Goal: Task Accomplishment & Management: Use online tool/utility

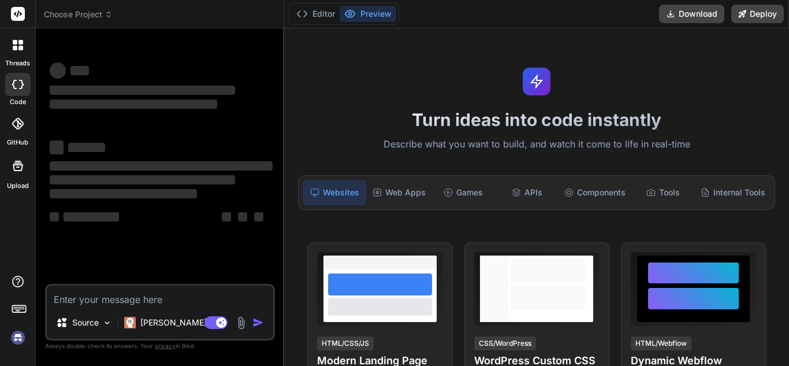
type textarea "x"
click at [166, 301] on textarea at bounding box center [160, 295] width 226 height 21
type textarea "Create a Web Application: "Somo" - Advanced Learning Platform Please generate a…"
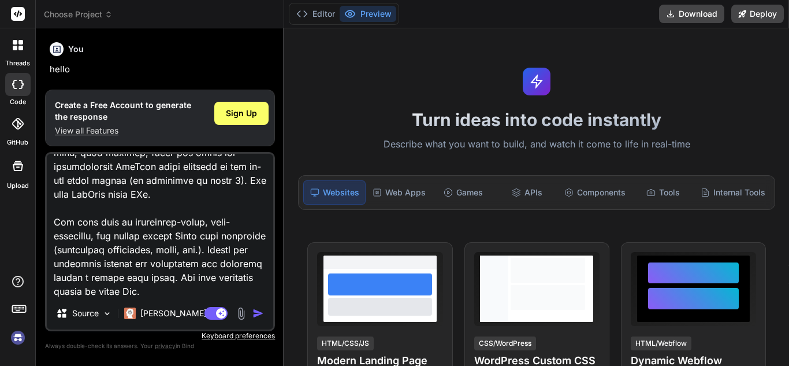
scroll to position [39, 0]
type textarea "x"
type textarea "Create a Web Application: "Somo" - Advanced Learning Platform Please generate a…"
click at [246, 107] on span "Sign Up" at bounding box center [241, 113] width 31 height 12
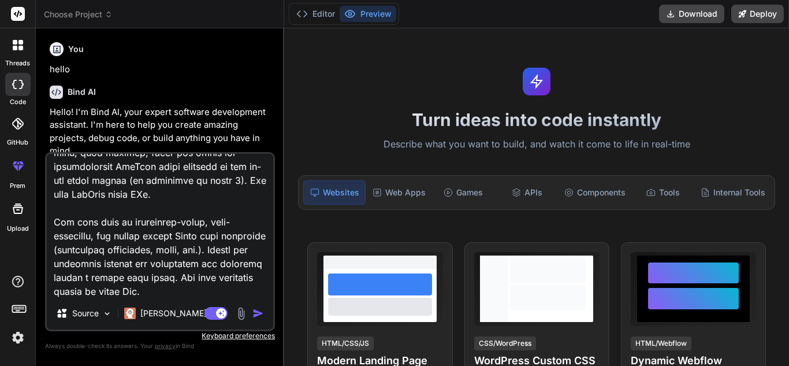
click at [260, 310] on img "button" at bounding box center [258, 313] width 12 height 12
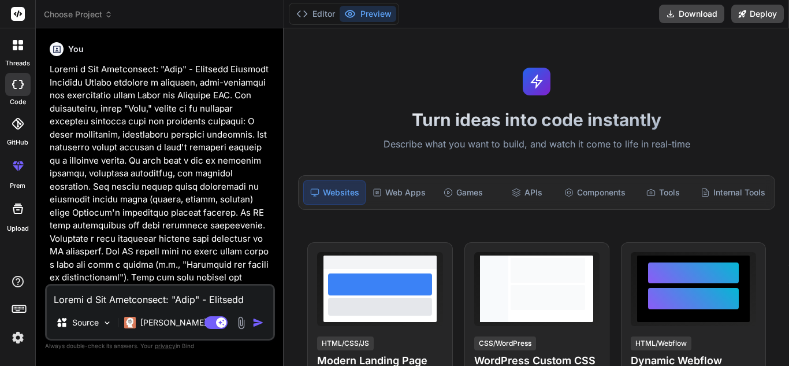
click at [319, 16] on button "Editor" at bounding box center [316, 14] width 48 height 16
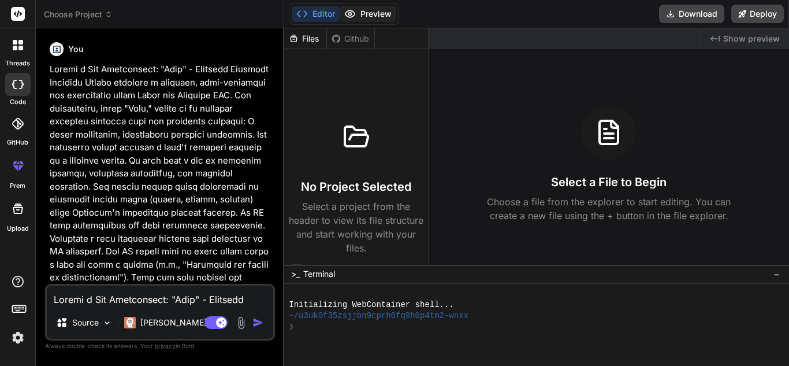
click at [364, 13] on button "Preview" at bounding box center [368, 14] width 57 height 16
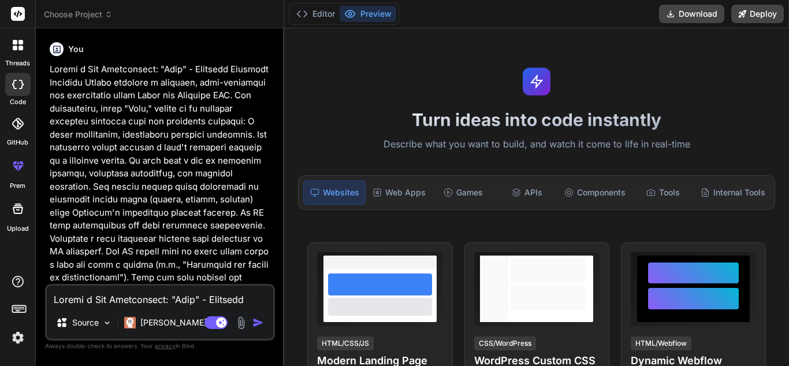
click at [112, 332] on div "Source" at bounding box center [83, 322] width 65 height 23
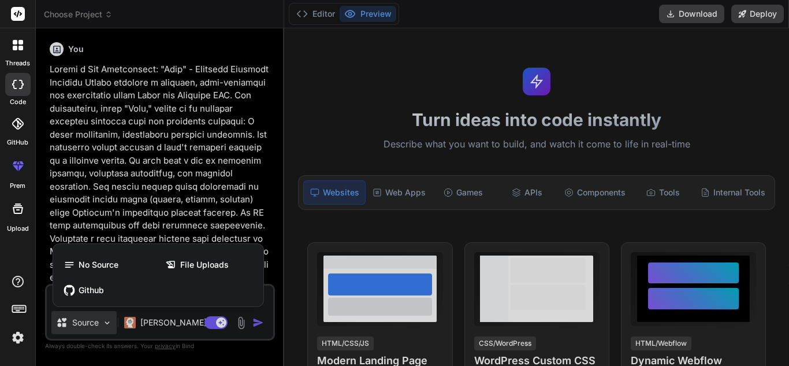
click at [173, 198] on div at bounding box center [394, 183] width 789 height 366
type textarea "x"
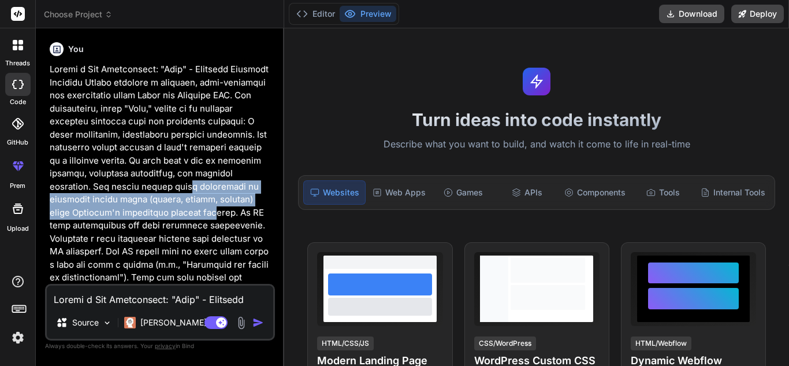
drag, startPoint x: 241, startPoint y: 210, endPoint x: 234, endPoint y: 195, distance: 16.8
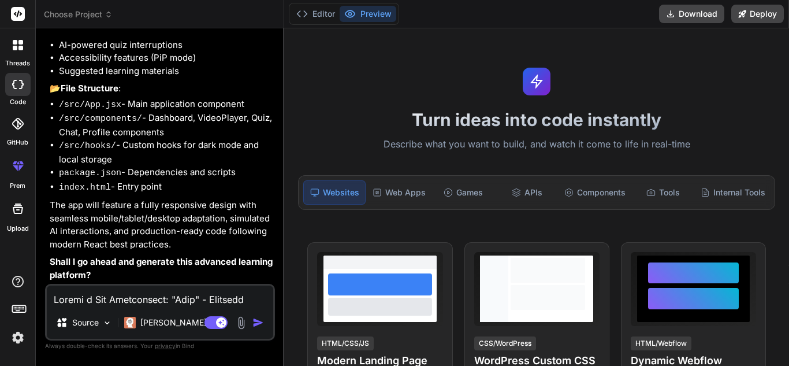
scroll to position [1302, 0]
click at [184, 296] on textarea at bounding box center [160, 295] width 226 height 21
type textarea "P"
type textarea "x"
type textarea "Pl"
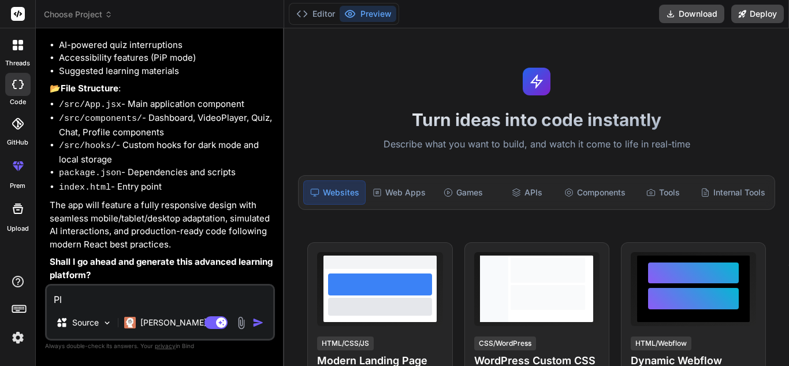
type textarea "x"
type textarea "Ple"
type textarea "x"
type textarea "Plea"
type textarea "x"
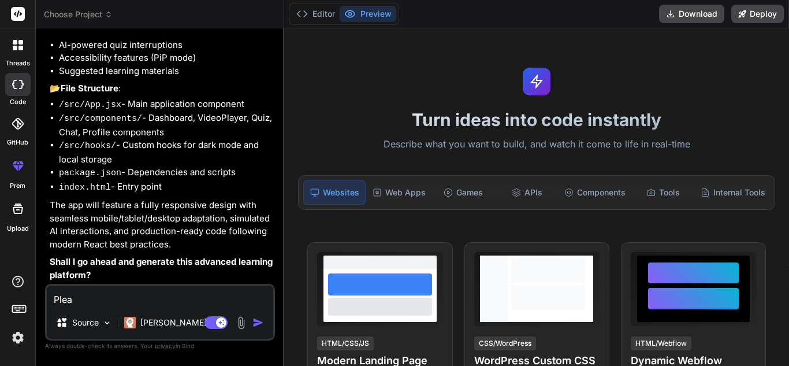
type textarea "Pleas"
type textarea "x"
type textarea "Please"
type textarea "x"
type textarea "Please"
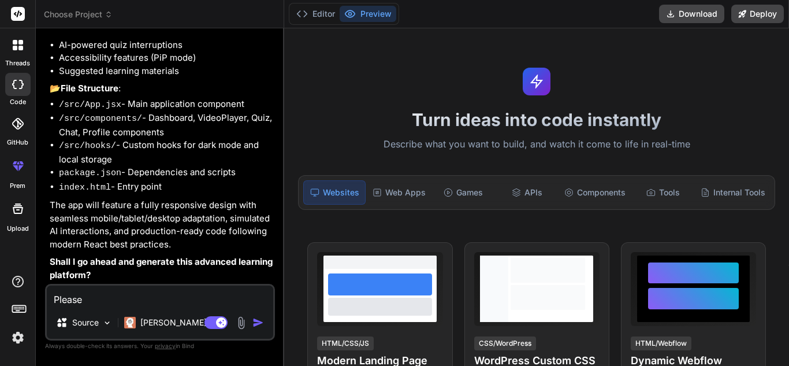
type textarea "x"
type textarea "Please g"
type textarea "x"
type textarea "Please ge"
type textarea "x"
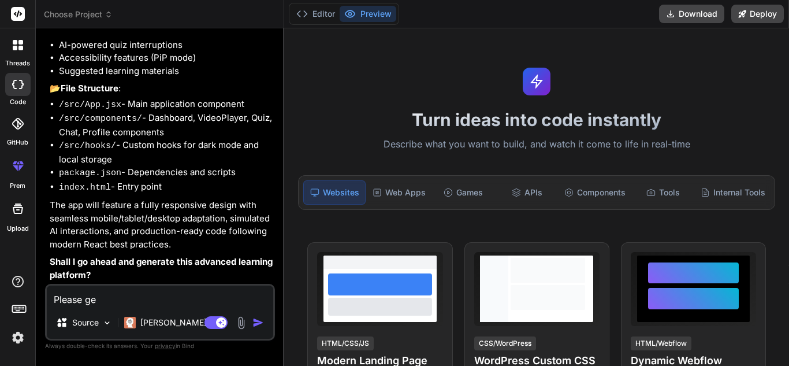
type textarea "Please gen"
type textarea "x"
type textarea "Please gene"
type textarea "x"
type textarea "Please gener"
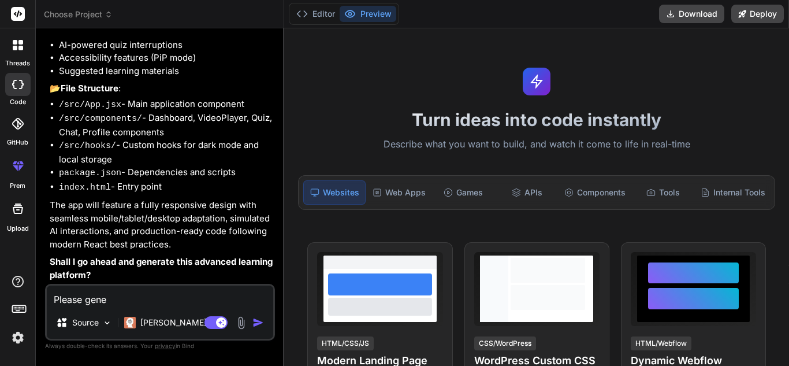
type textarea "x"
type textarea "Please genera"
type textarea "x"
type textarea "Please generat"
type textarea "x"
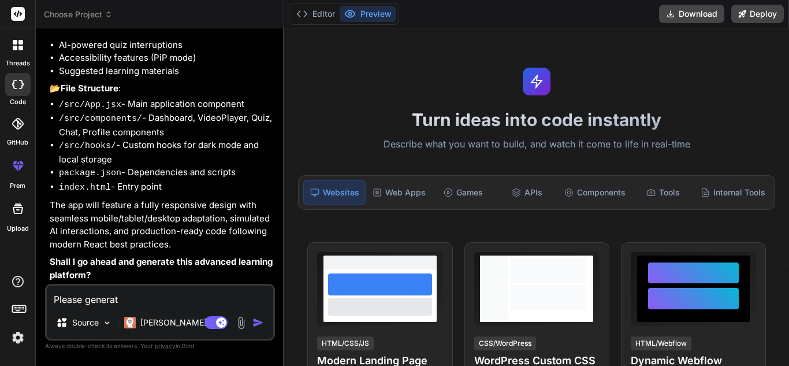
type textarea "Please generate"
type textarea "x"
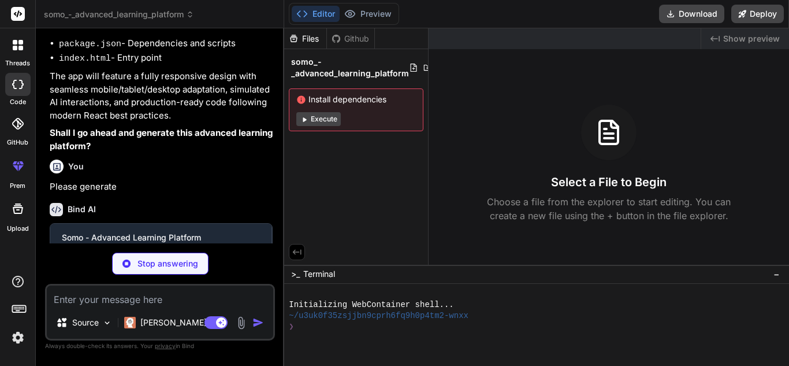
scroll to position [1422, 0]
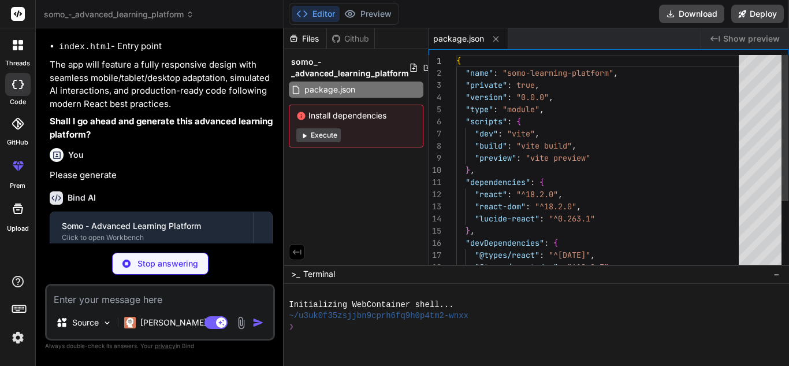
type textarea "x"
type textarea "<div id="root"></div> <script type="module" src="/src/main.jsx"></script> </bod…"
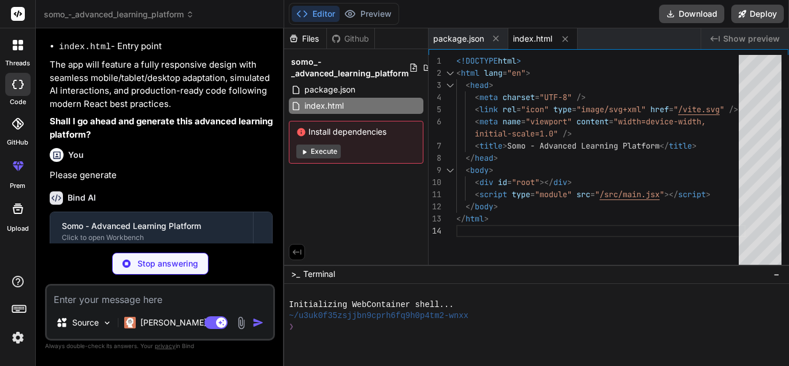
type textarea "x"
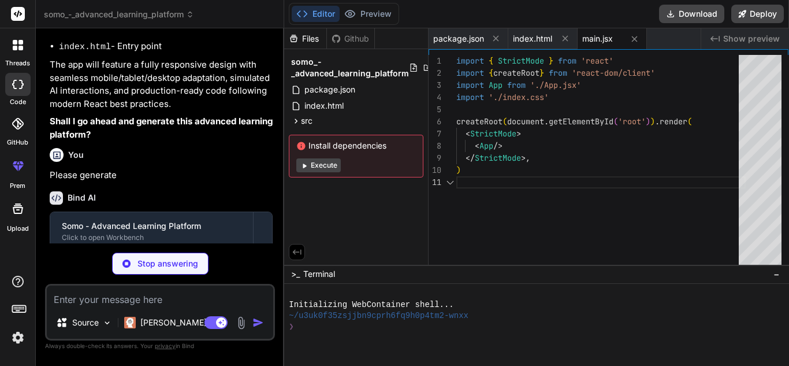
type textarea "x"
type textarea "@tailwind base; @tailwind components; @tailwind utilities;"
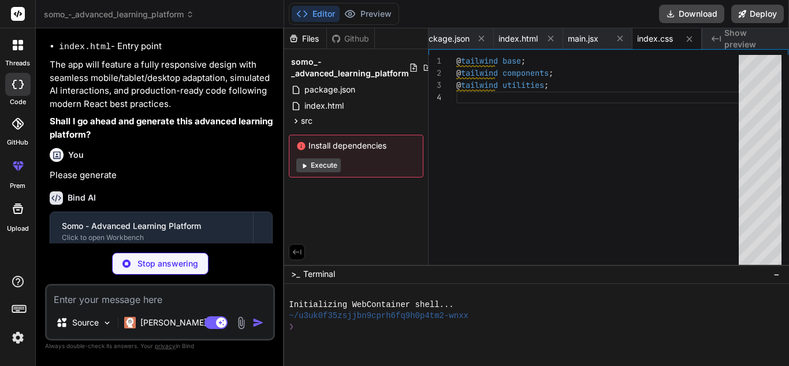
type textarea "x"
type textarea "'100%': { transform: 'translateY(0)', opacity: '1' }, }, }, }, }, plugins: [], }"
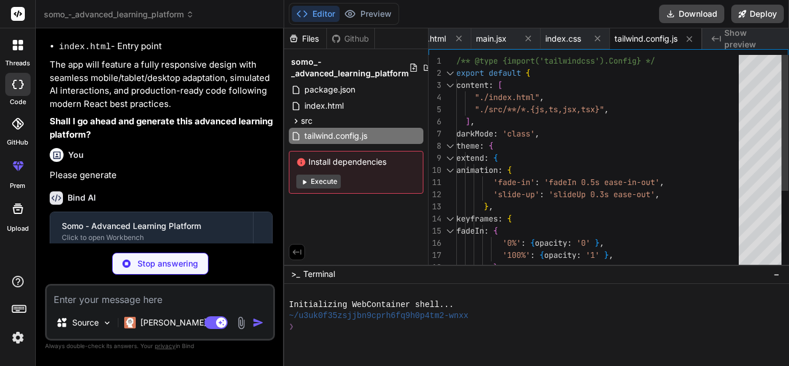
type textarea "x"
type textarea "export default { plugins: { tailwindcss: {}, autoprefixer: {}, }, }"
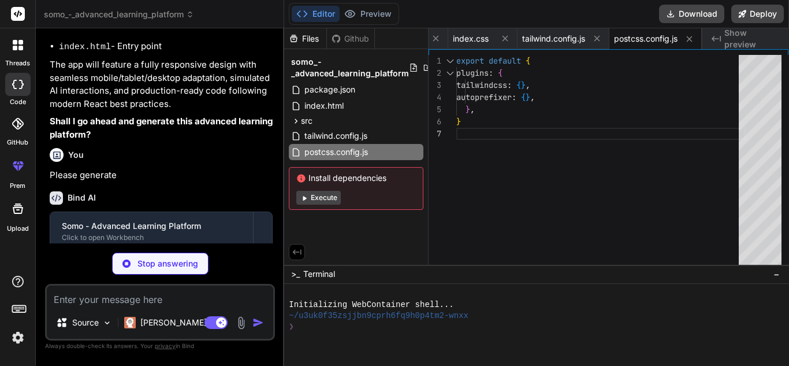
type textarea "x"
type textarea "import { defineConfig } from 'vite' import react from '@vitejs/plugin-react' //…"
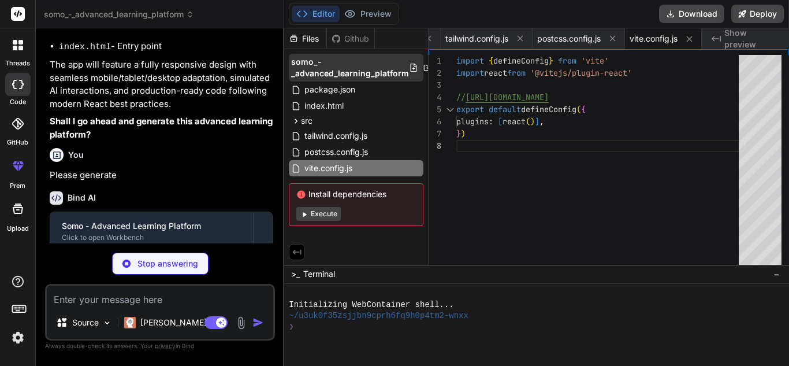
type textarea "x"
type textarea "};"
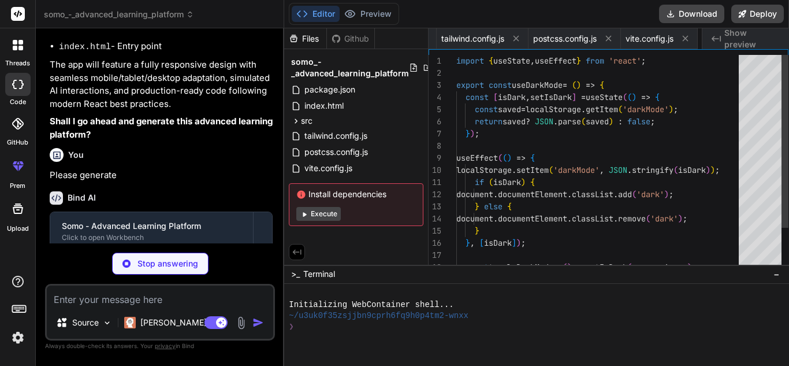
scroll to position [0, 370]
click at [341, 36] on div "Github" at bounding box center [350, 39] width 47 height 12
type textarea "x"
type textarea "export default DarkModeToggle;"
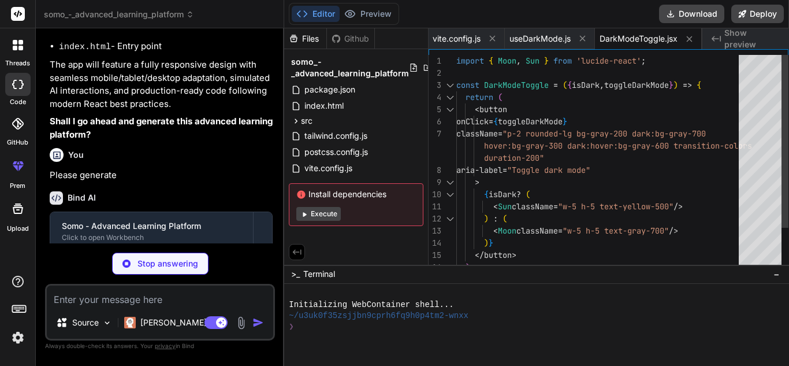
type textarea "x"
type textarea "import { Moon, Sun } from 'lucide-react'; const DarkModeToggle = ({ isDark, tog…"
click at [559, 106] on div "import { Moon , Sun } from 'lucide-react' ; const DarkModeToggle = ( { isDark ,…" at bounding box center [600, 188] width 289 height 267
type textarea "x"
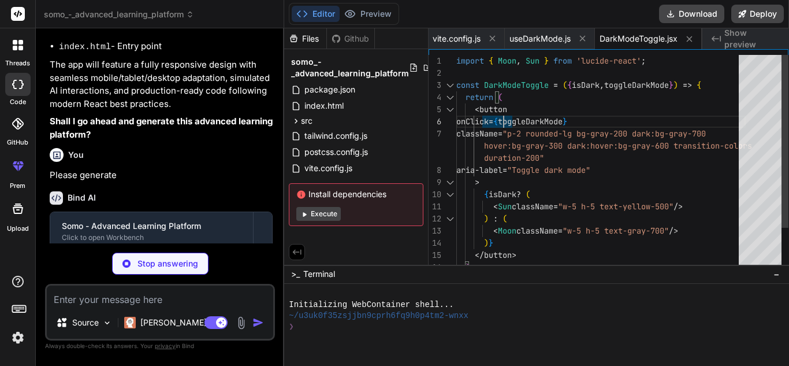
type textarea "> {isDark ? ( <Sun className="w-5 h-5 text-yellow-500" /> ) : ( <Moon className…"
type textarea "x"
type textarea "</div> </div> </header> ); }; export default Header;"
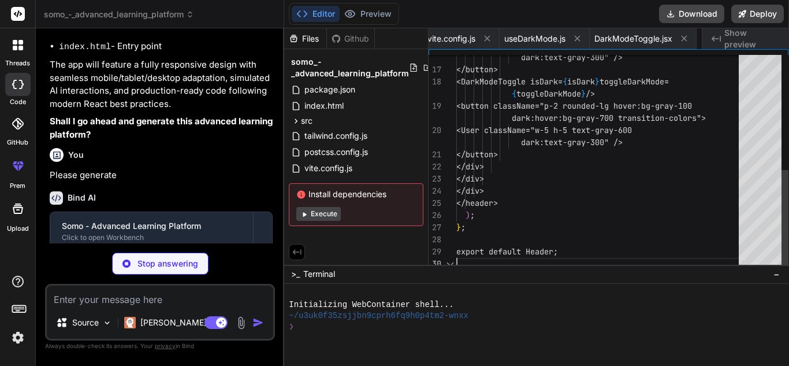
scroll to position [0, 547]
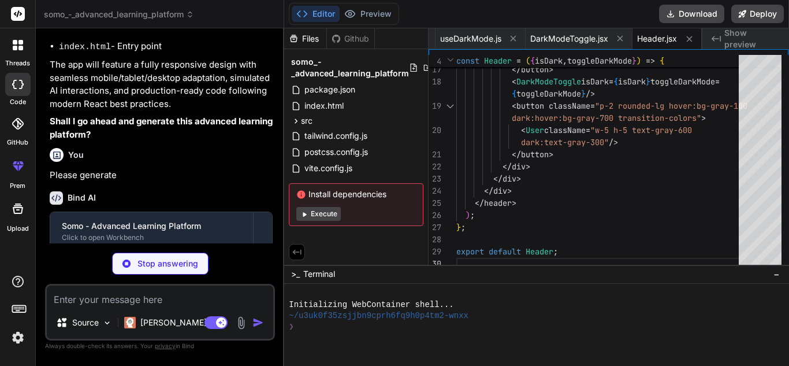
type textarea "x"
type textarea "export default LearningTimeline;"
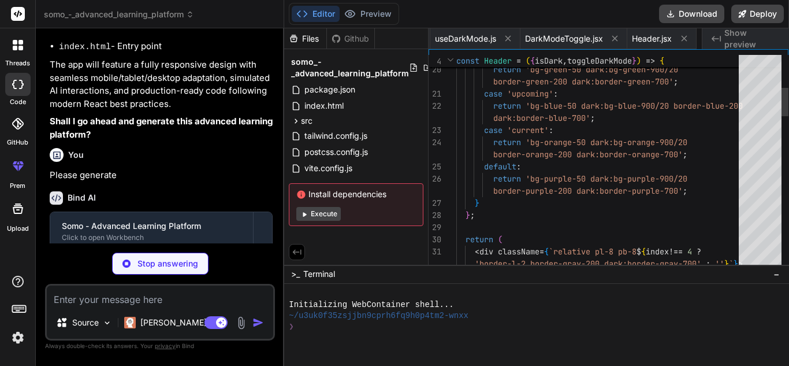
scroll to position [0, 654]
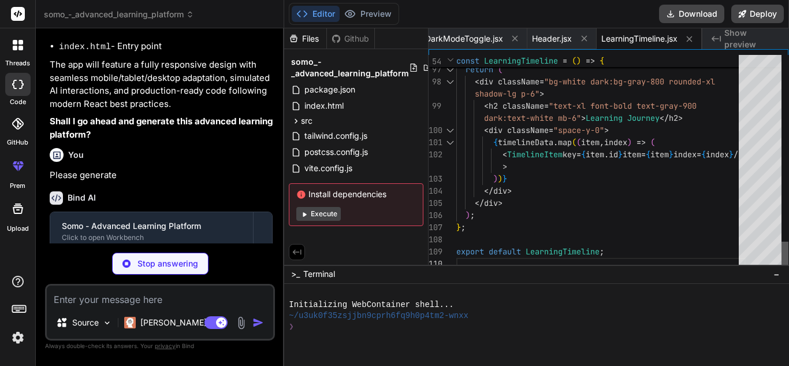
type textarea "x"
type textarea "export default AIChat;"
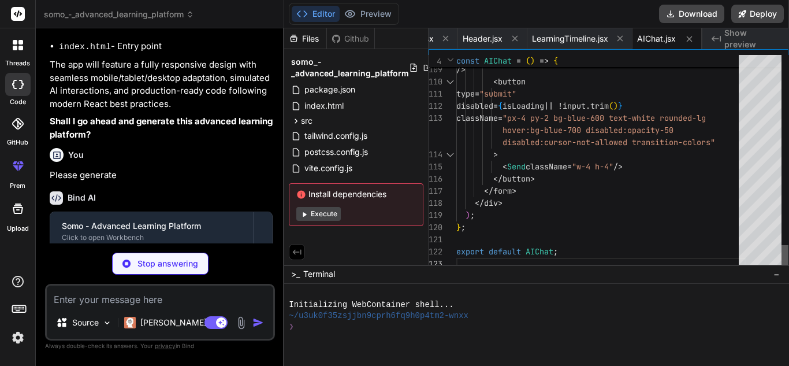
click at [788, 270] on div at bounding box center [784, 257] width 7 height 25
click at [243, 162] on div "You" at bounding box center [161, 155] width 223 height 14
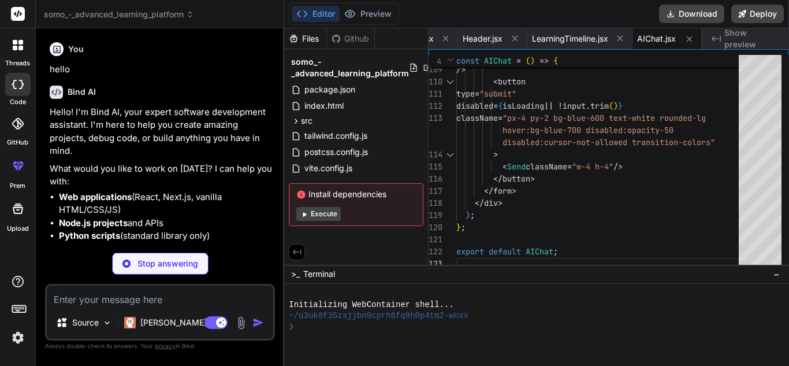
scroll to position [23, 0]
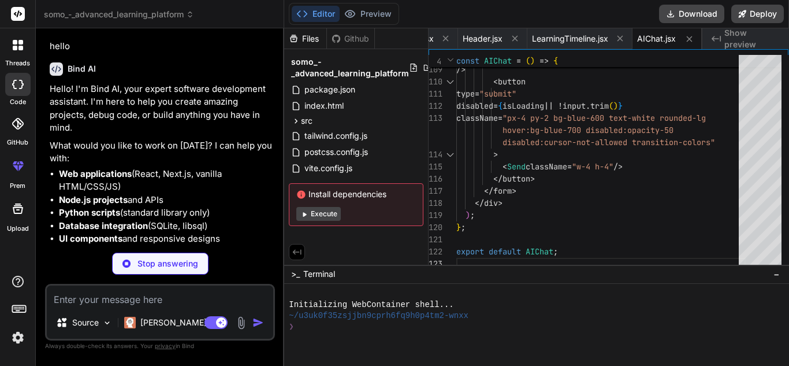
type textarea "x"
type textarea ")} </div> ); }; export default Quiz;"
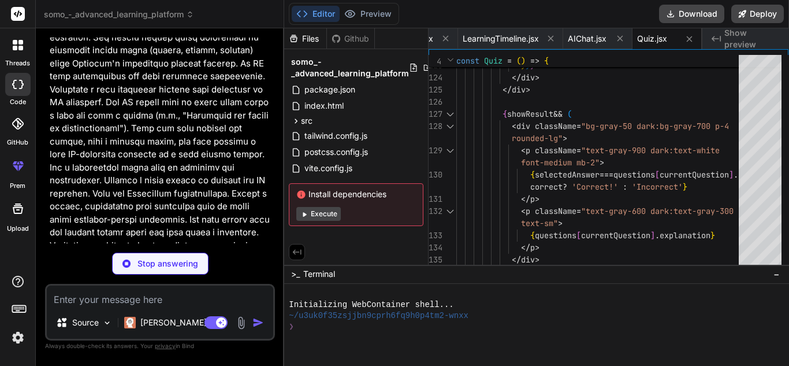
scroll to position [525, 0]
type textarea "x"
type textarea "</div> ); }; export default Discussion;"
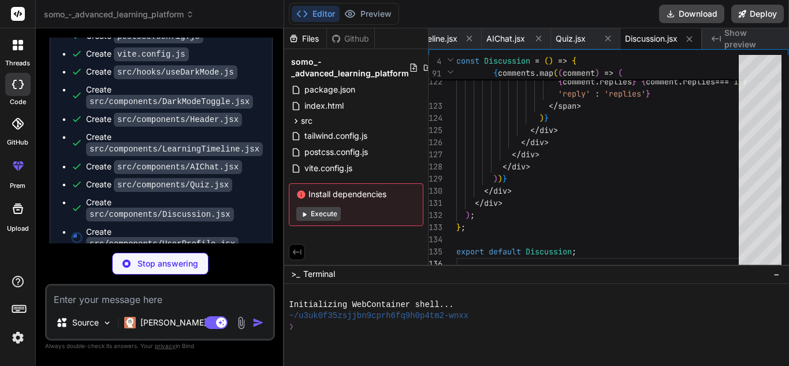
scroll to position [1759, 0]
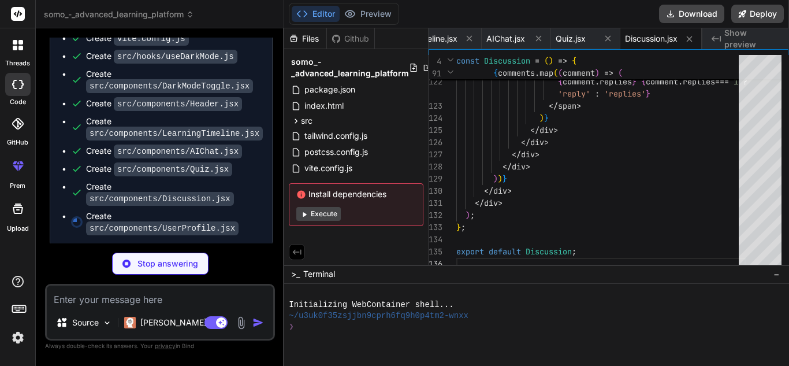
type textarea "x"
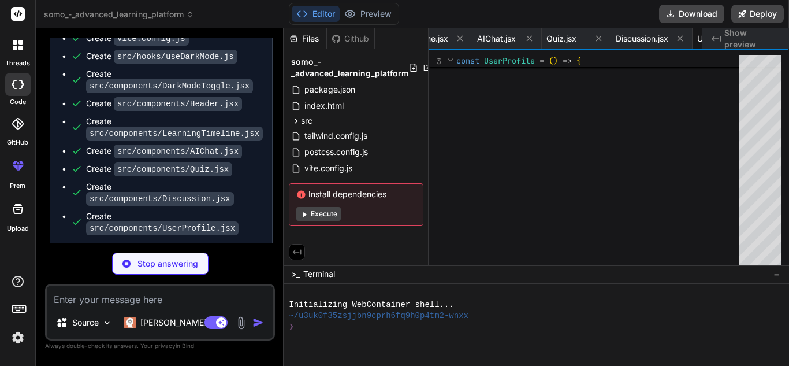
type textarea "x"
type textarea "}; export default VideoPlayer;"
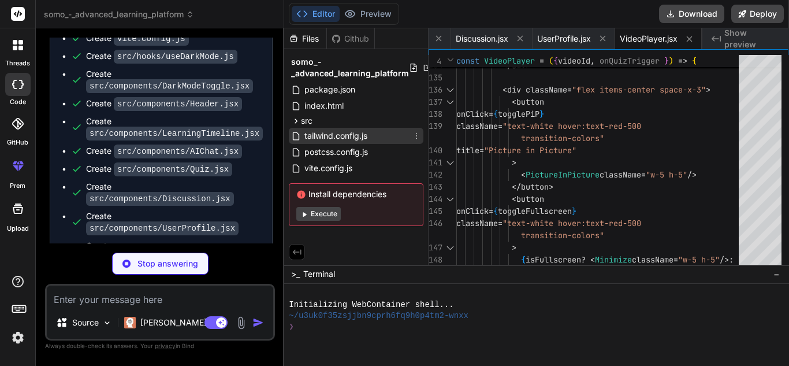
type textarea "x"
type textarea "</div> ))} </div> </div> ); }; export default SuggestedMaterials;"
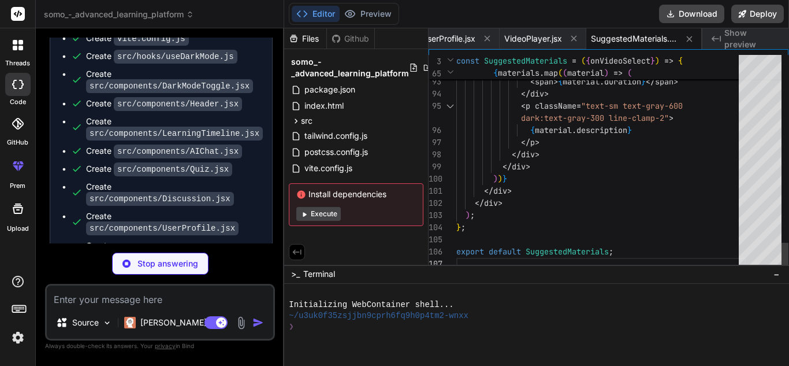
type textarea "x"
type textarea "export default StatsCards;"
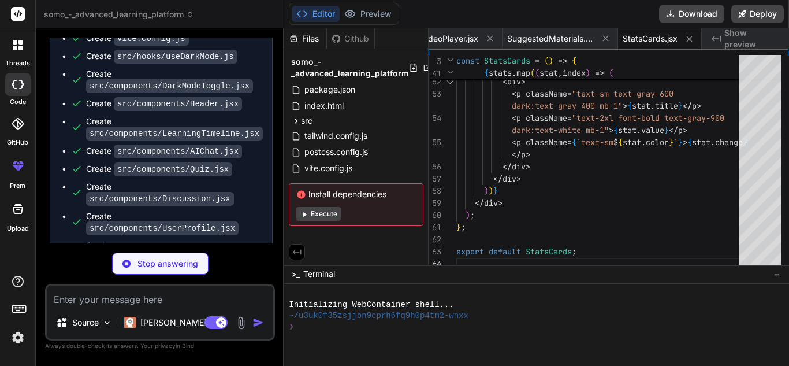
click at [466, 20] on div "Editor Preview Disabled until preview for your project is generated Download De…" at bounding box center [536, 14] width 505 height 28
click at [239, 221] on code "src/components/UserProfile.jsx" at bounding box center [162, 228] width 152 height 14
type textarea "x"
type textarea "</div> )} </main> </div> ); } export default App;"
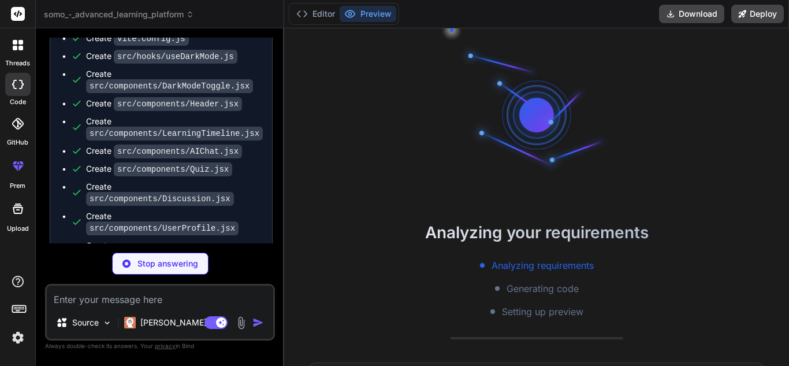
scroll to position [33, 0]
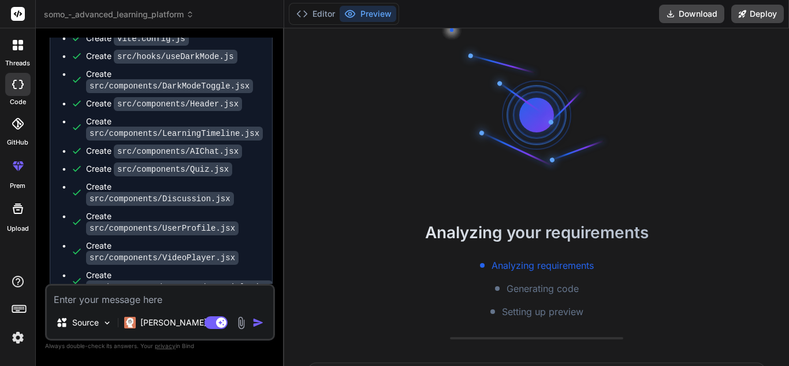
click at [229, 175] on div "Create src/components/Quiz.jsx" at bounding box center [165, 169] width 189 height 12
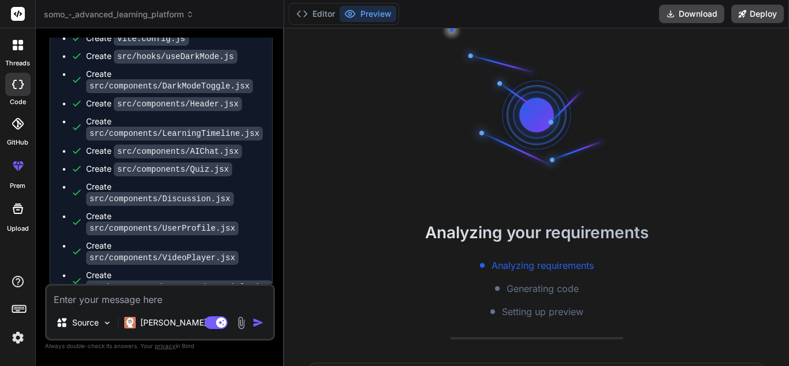
click at [229, 175] on div "Create src/components/Quiz.jsx" at bounding box center [165, 169] width 189 height 12
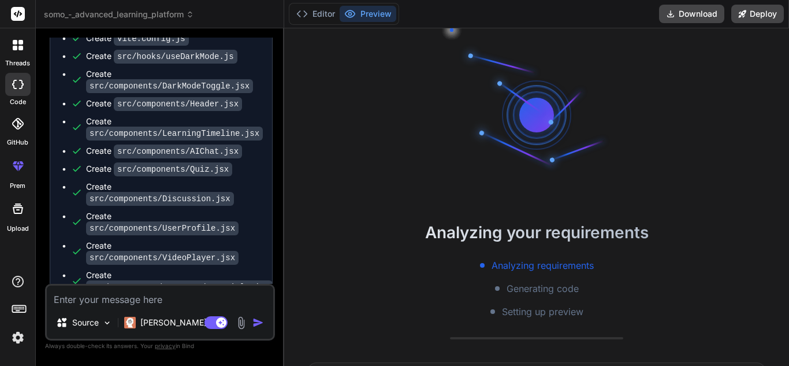
click at [229, 175] on div "Create src/components/Quiz.jsx" at bounding box center [165, 169] width 189 height 12
click at [257, 175] on div "Create src/components/Quiz.jsx" at bounding box center [165, 169] width 189 height 12
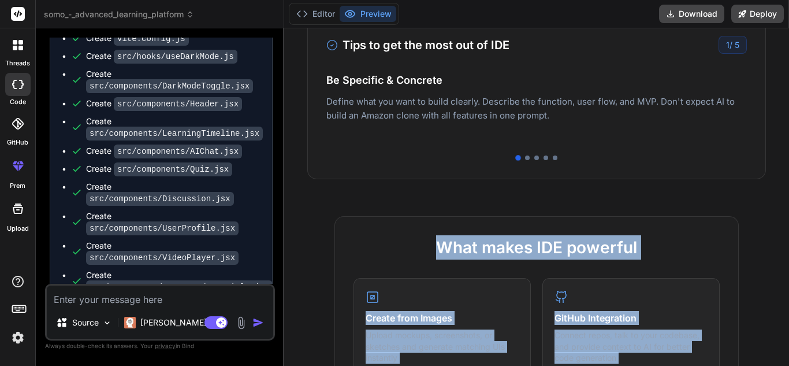
scroll to position [348, 0]
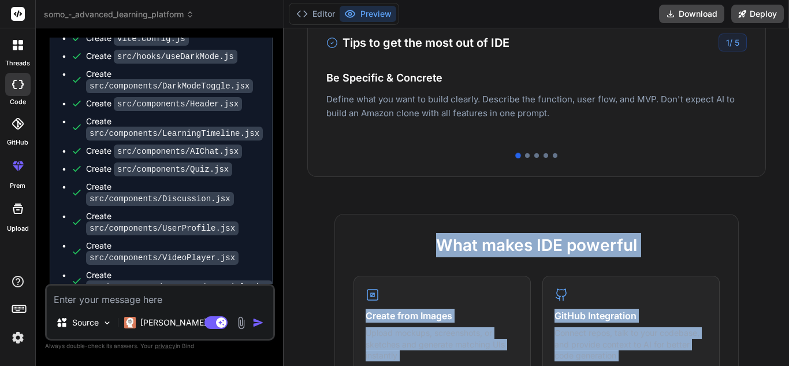
drag, startPoint x: 788, startPoint y: 50, endPoint x: 785, endPoint y: 145, distance: 95.4
click at [785, 145] on div "Analyzing your requirements Analyzing requirements Generating code Setting up p…" at bounding box center [536, 196] width 505 height 337
click at [699, 161] on div "Tips to get the most out of IDE 1 / 5 Be Specific & Concrete Define what you wa…" at bounding box center [536, 95] width 459 height 162
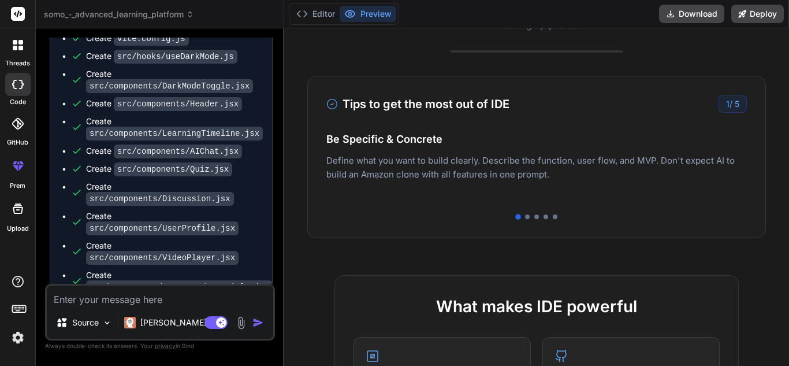
scroll to position [303, 0]
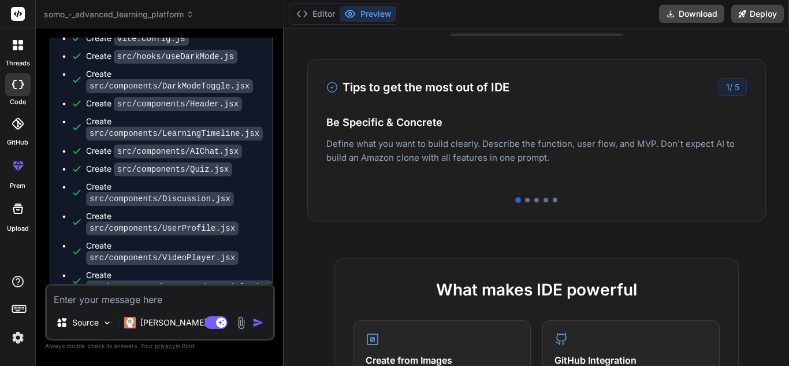
click at [728, 141] on h4 "Easy Deployment" at bounding box center [536, 134] width 420 height 16
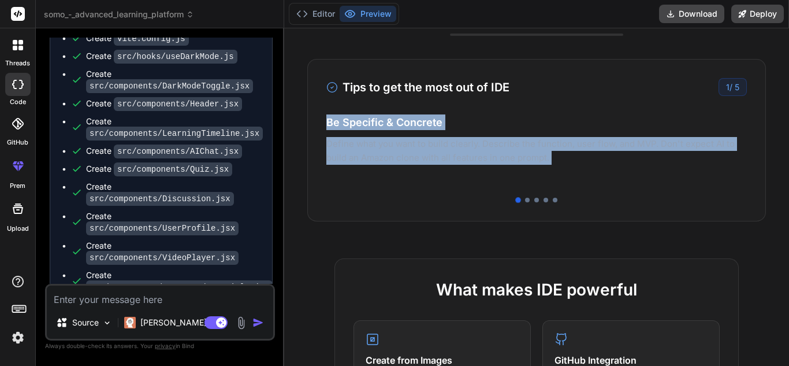
drag, startPoint x: 728, startPoint y: 141, endPoint x: 502, endPoint y: 177, distance: 228.6
click at [502, 177] on div "Be Specific & Concrete Define what you want to build clearly. Describe the func…" at bounding box center [536, 148] width 420 height 69
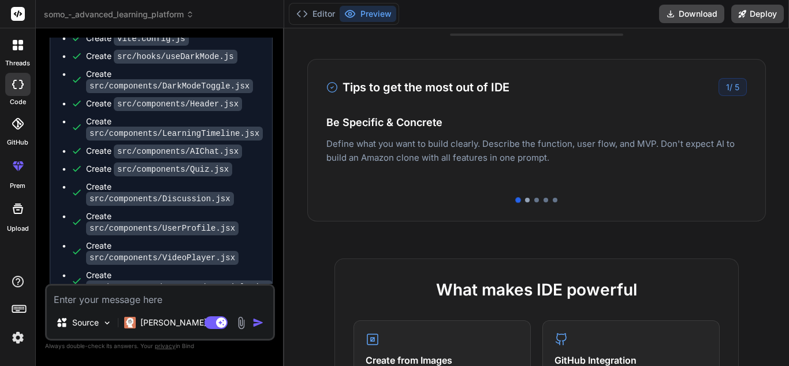
click at [525, 199] on div at bounding box center [527, 200] width 5 height 5
click at [534, 200] on div at bounding box center [536, 200] width 5 height 5
click at [543, 201] on div at bounding box center [536, 200] width 420 height 5
click at [591, 141] on div "Easy Deployment Deploy your Next.js and React projects to Vercel. For Node.js b…" at bounding box center [536, 151] width 420 height 50
click at [543, 200] on div at bounding box center [545, 200] width 5 height 5
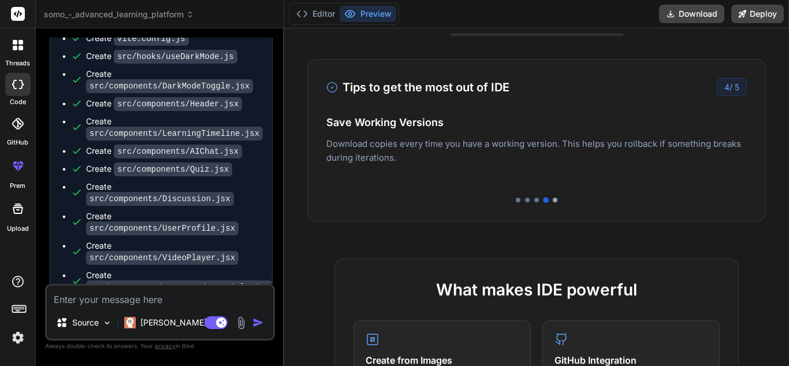
click at [553, 199] on div at bounding box center [555, 200] width 5 height 5
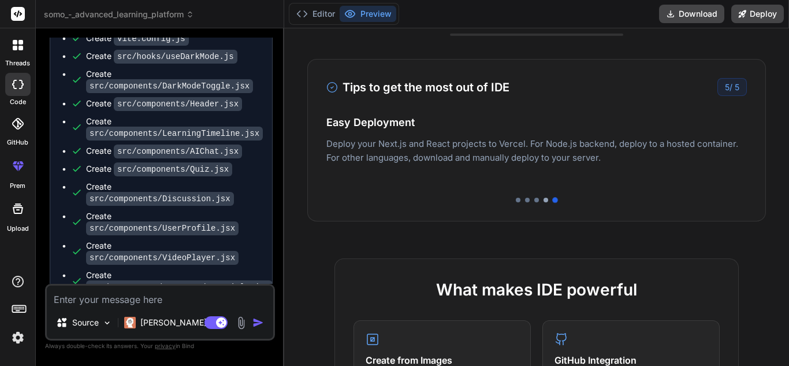
click at [543, 199] on div at bounding box center [545, 200] width 5 height 5
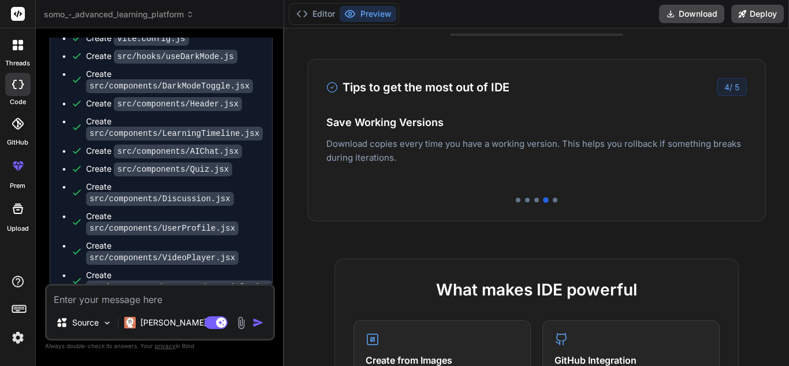
type textarea "x"
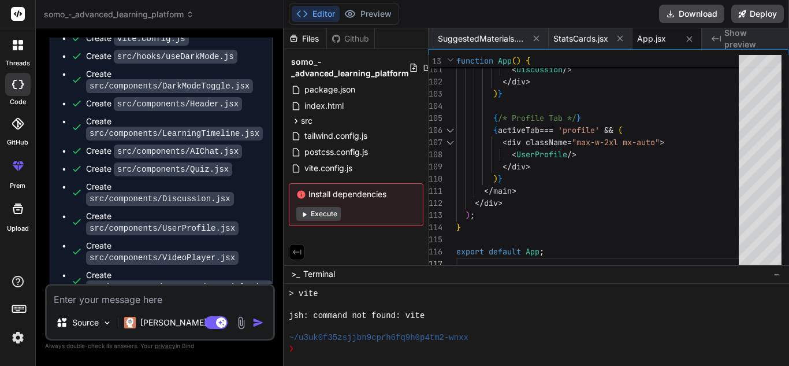
scroll to position [165, 0]
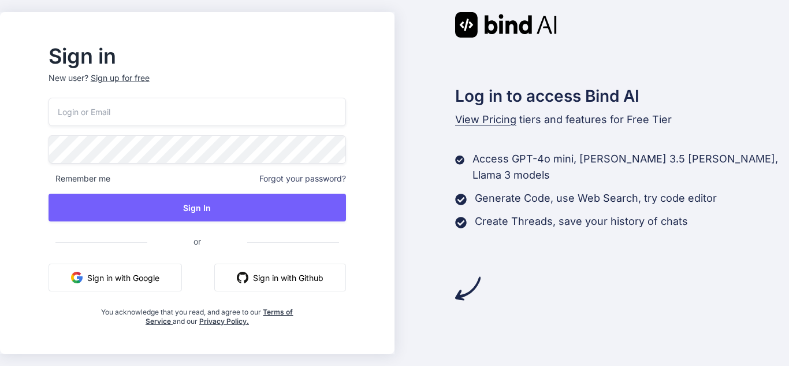
click at [182, 273] on button "Sign in with Google" at bounding box center [115, 277] width 133 height 28
click at [169, 280] on button "Sign in with Google" at bounding box center [115, 277] width 133 height 28
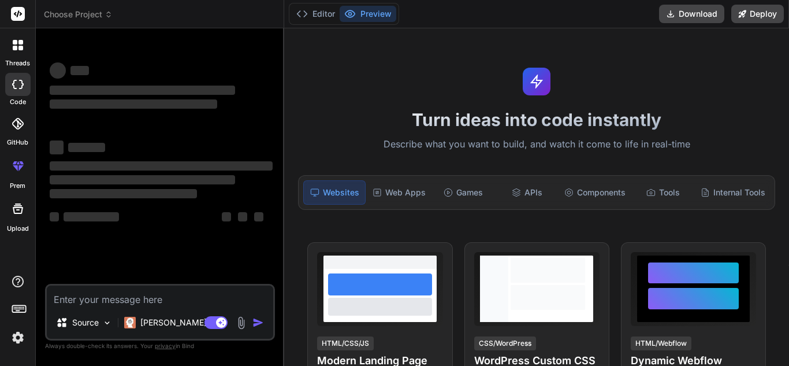
drag, startPoint x: 51, startPoint y: 180, endPoint x: 52, endPoint y: 210, distance: 30.1
click at [52, 210] on div "‌ ‌ ‌ ‌ ‌ ‌ ‌ ‌ ‌ ‌" at bounding box center [161, 185] width 223 height 103
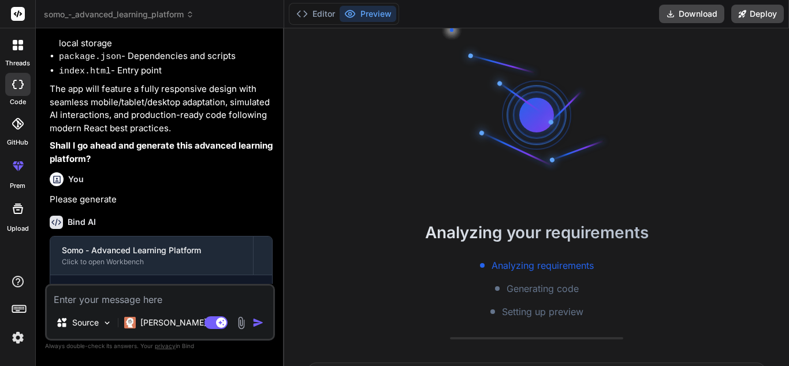
scroll to position [1409, 0]
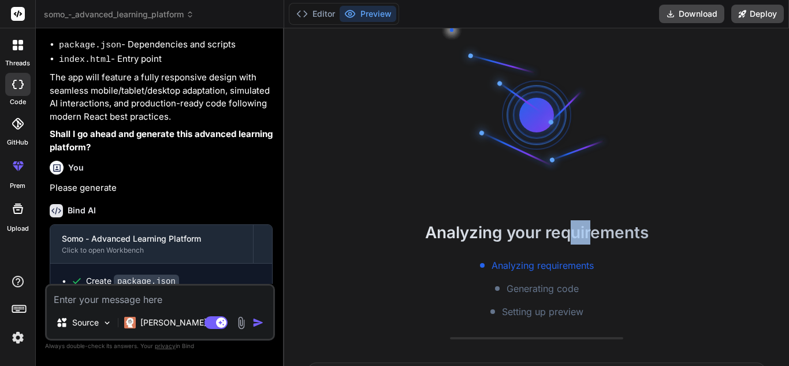
click at [571, 243] on h2 "Analyzing your requirements" at bounding box center [536, 232] width 505 height 24
click at [260, 154] on p "Shall I go ahead and generate this advanced learning platform?" at bounding box center [161, 141] width 223 height 26
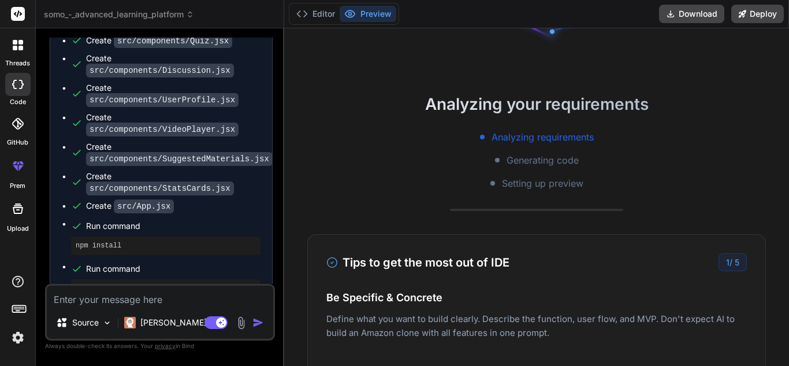
scroll to position [0, 0]
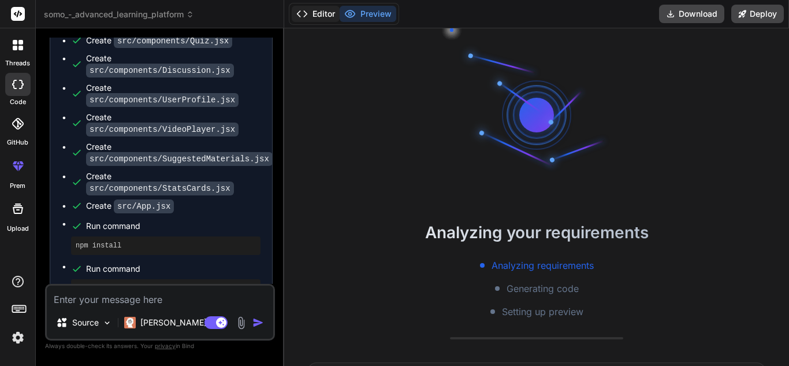
click at [319, 16] on button "Editor" at bounding box center [316, 14] width 48 height 16
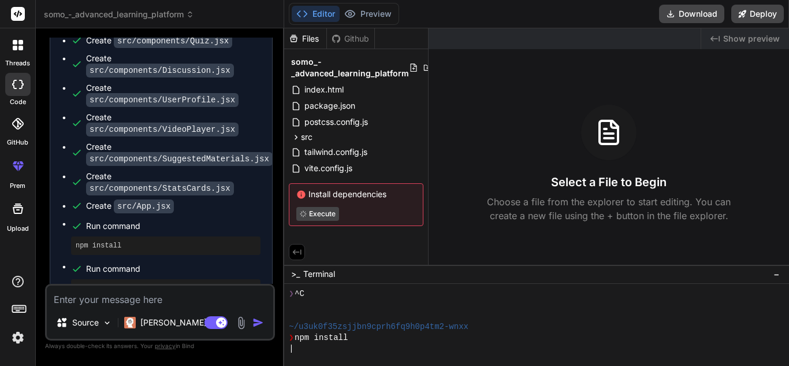
click at [343, 72] on span "somo_-_advanced_learning_platform" at bounding box center [350, 67] width 118 height 23
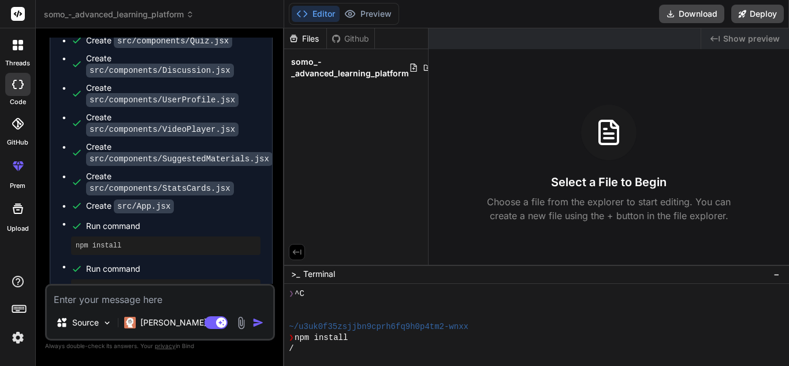
click at [343, 72] on span "somo_-_advanced_learning_platform" at bounding box center [350, 67] width 118 height 23
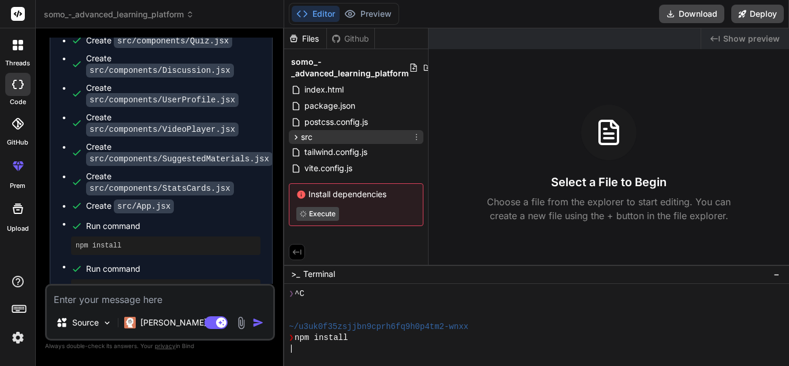
click at [310, 139] on span "src" at bounding box center [307, 137] width 12 height 12
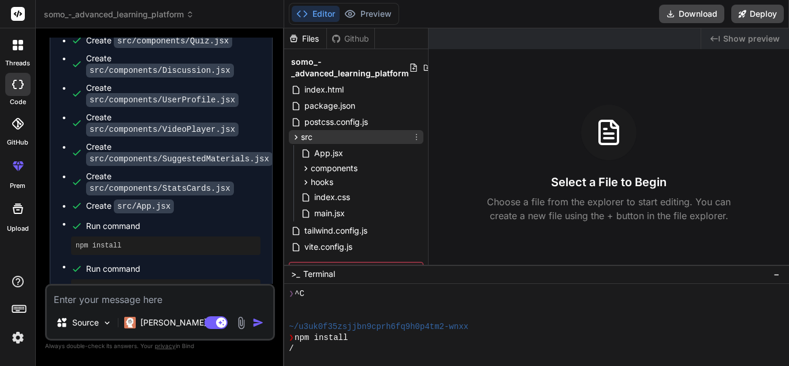
click at [310, 139] on span "src" at bounding box center [307, 137] width 12 height 12
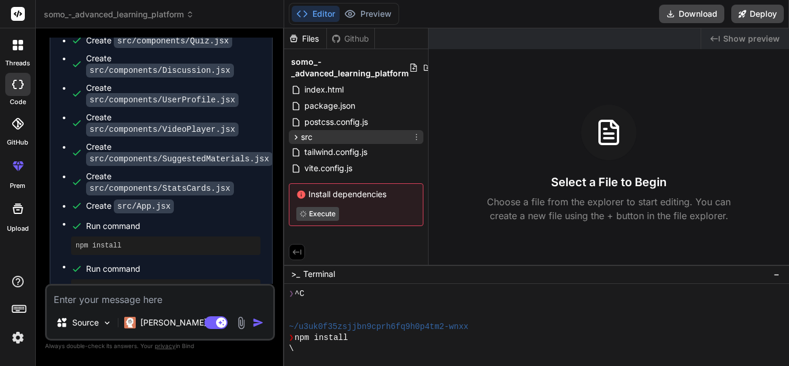
click at [310, 139] on span "src" at bounding box center [307, 137] width 12 height 12
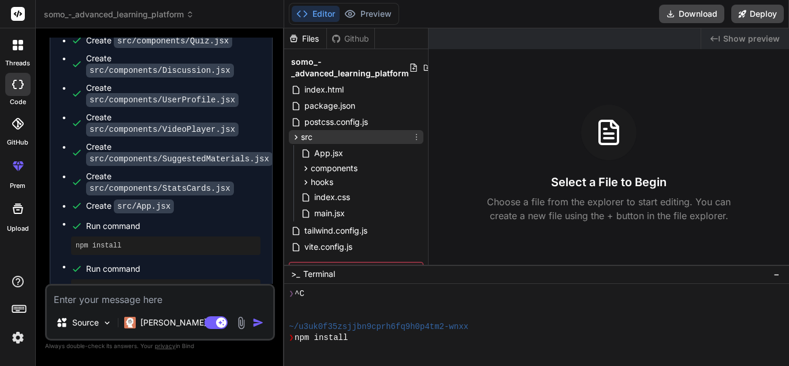
click at [310, 139] on span "src" at bounding box center [307, 137] width 12 height 12
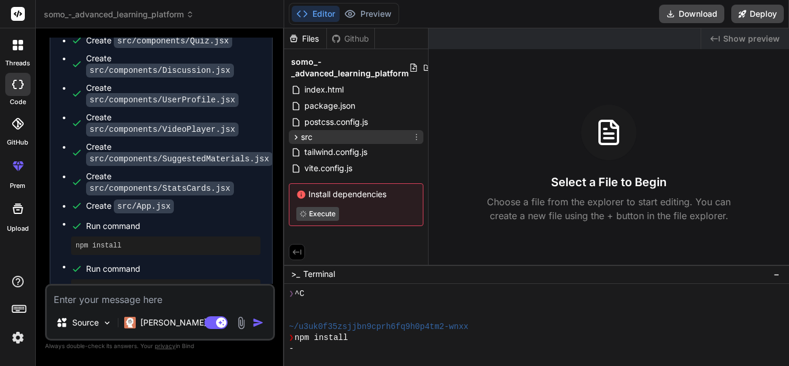
click at [310, 139] on span "src" at bounding box center [307, 137] width 12 height 12
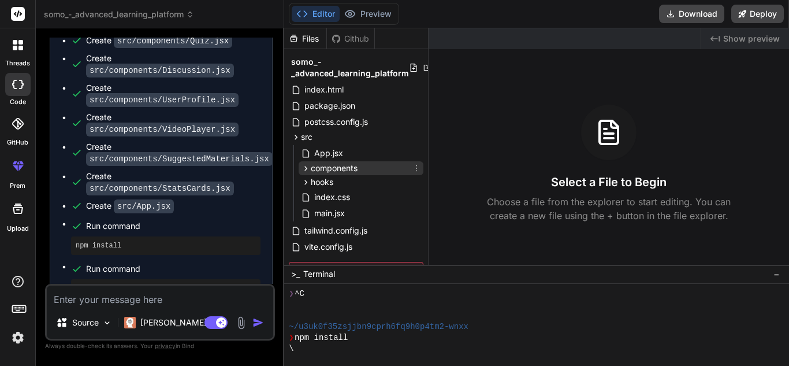
click at [341, 172] on span "components" at bounding box center [334, 168] width 47 height 12
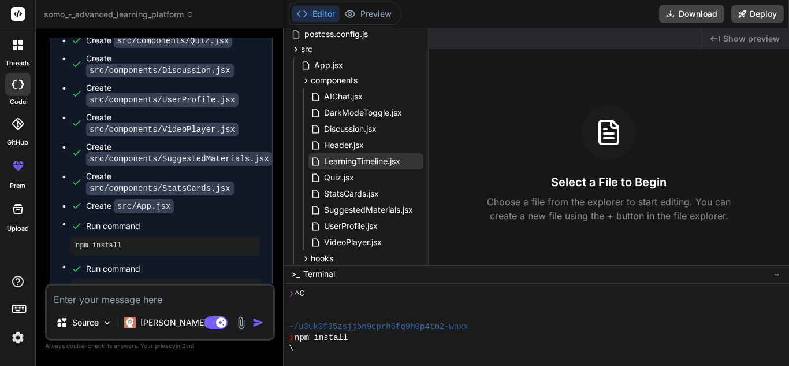
scroll to position [85, 0]
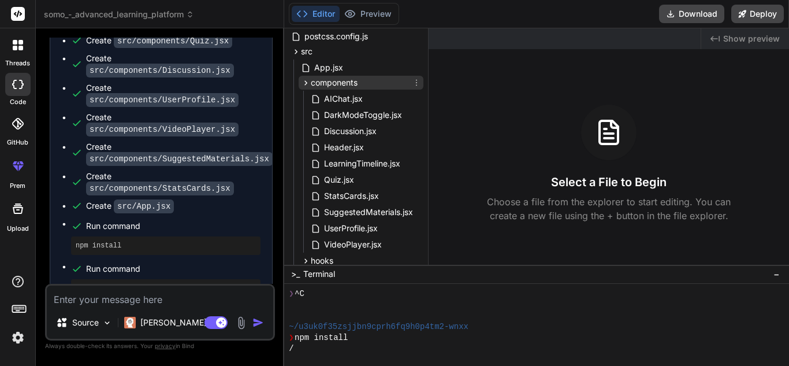
click at [312, 79] on span "components" at bounding box center [334, 83] width 47 height 12
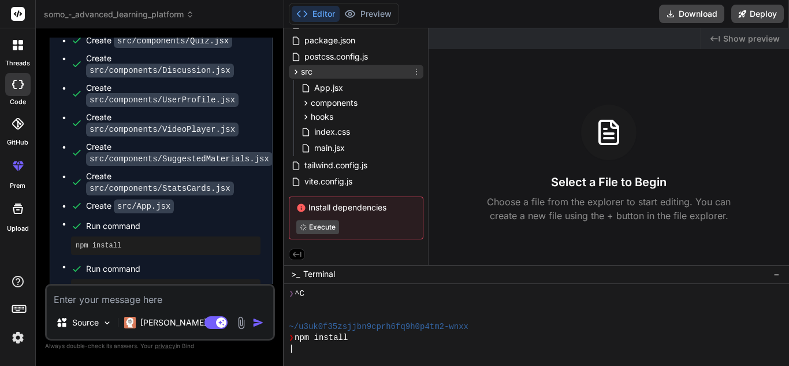
click at [302, 72] on span "src" at bounding box center [307, 72] width 12 height 12
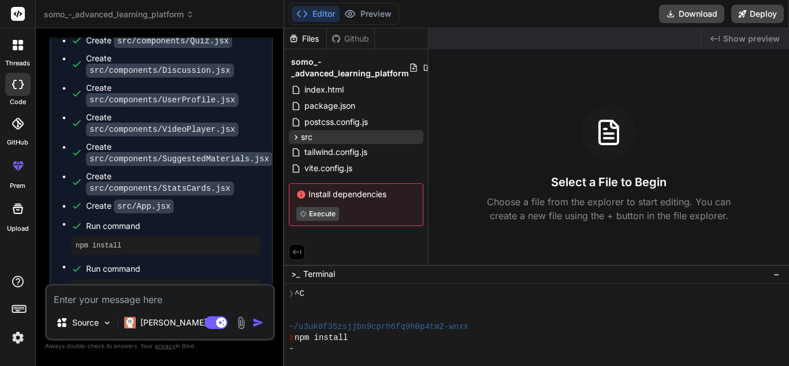
scroll to position [0, 0]
click at [324, 348] on div "-" at bounding box center [531, 348] width 485 height 11
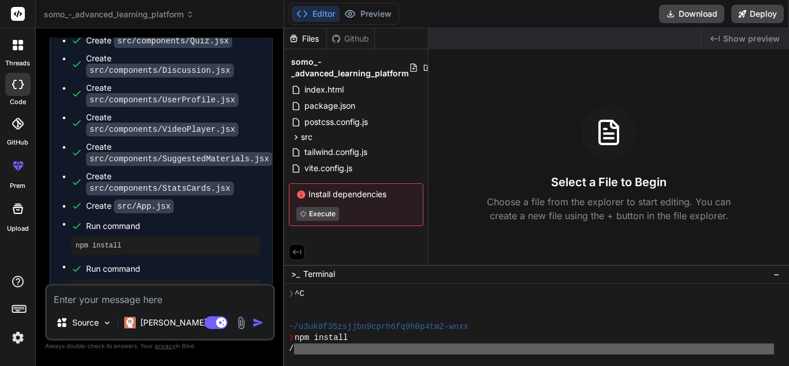
click at [324, 348] on div "/" at bounding box center [531, 348] width 485 height 11
click at [324, 348] on div "\" at bounding box center [531, 348] width 485 height 11
click at [324, 348] on div "|" at bounding box center [531, 348] width 485 height 11
click at [324, 348] on div "-" at bounding box center [531, 348] width 485 height 11
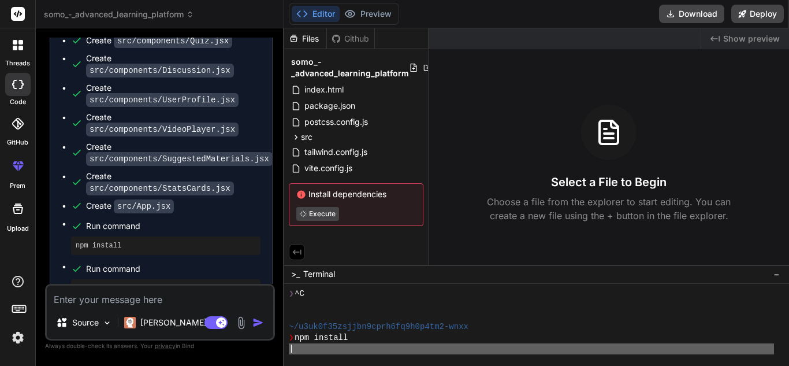
click at [324, 348] on div "|" at bounding box center [531, 348] width 485 height 11
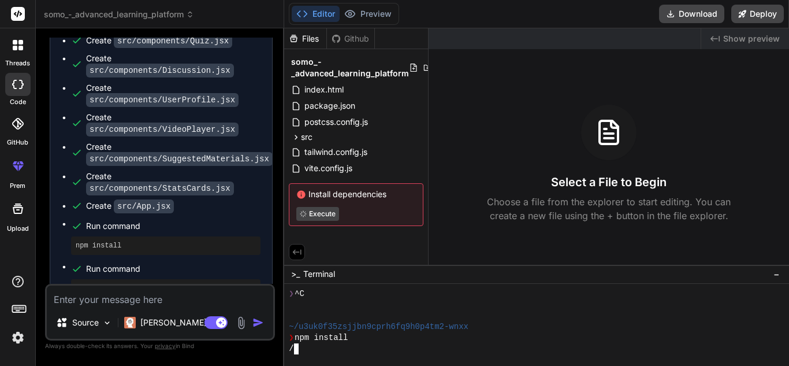
click at [324, 348] on div "/" at bounding box center [531, 348] width 485 height 11
click at [355, 280] on div ">_ Terminal −" at bounding box center [536, 274] width 505 height 19
click at [353, 354] on div at bounding box center [536, 325] width 505 height 82
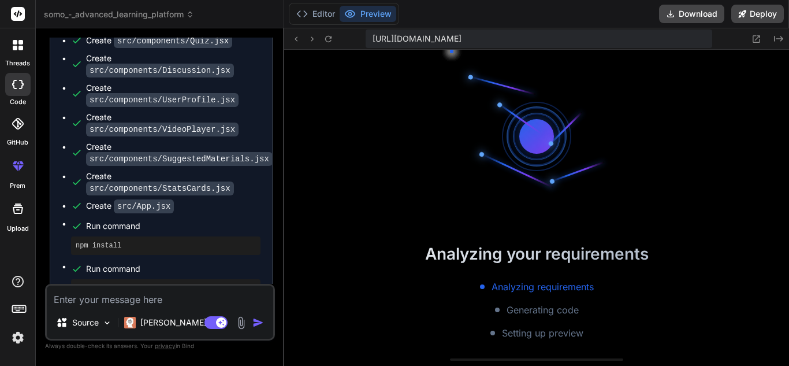
scroll to position [230, 0]
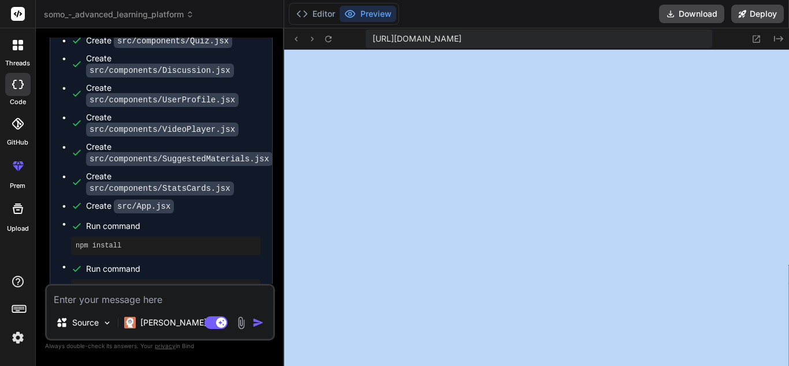
drag, startPoint x: 788, startPoint y: 139, endPoint x: 784, endPoint y: 128, distance: 11.2
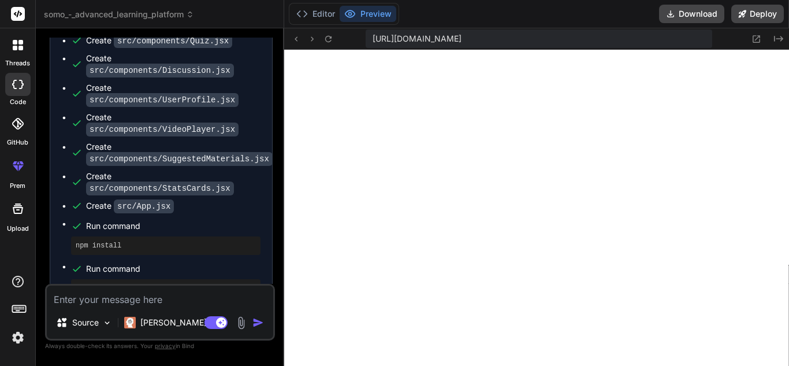
drag, startPoint x: 788, startPoint y: 135, endPoint x: 788, endPoint y: 90, distance: 45.0
click at [23, 53] on div at bounding box center [18, 45] width 24 height 24
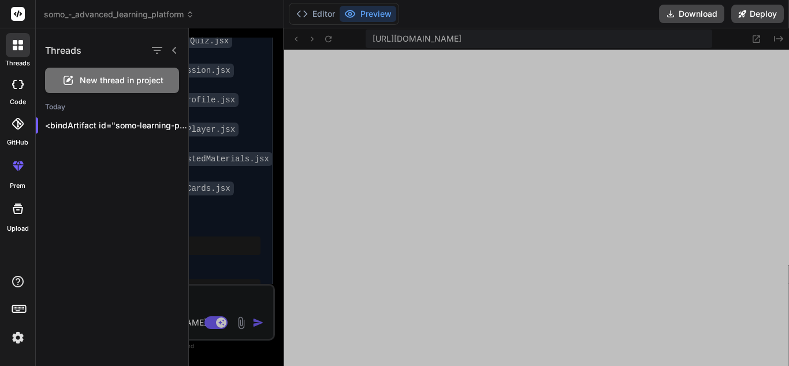
click at [216, 91] on div at bounding box center [489, 196] width 600 height 337
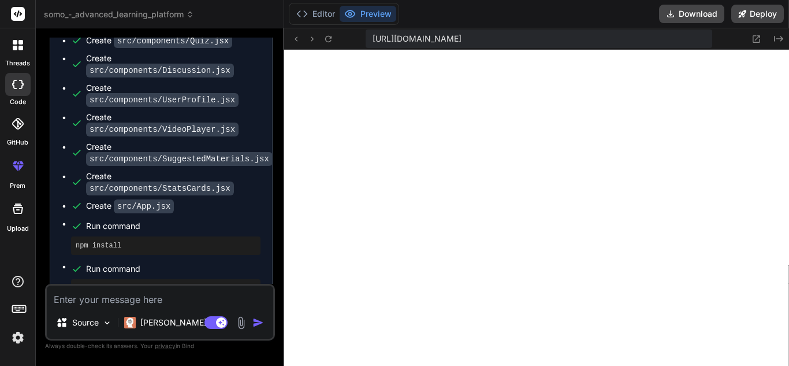
click at [165, 304] on textarea at bounding box center [160, 295] width 226 height 21
type textarea "x"
type textarea "f"
type textarea "x"
type textarea "fi"
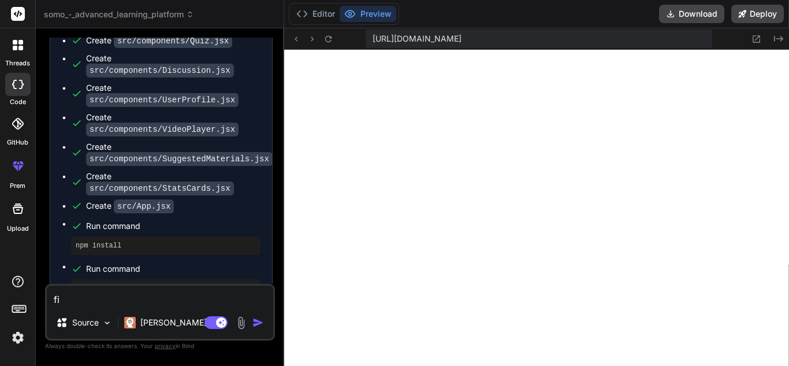
type textarea "x"
type textarea "fix"
type textarea "x"
type textarea "fi"
type textarea "x"
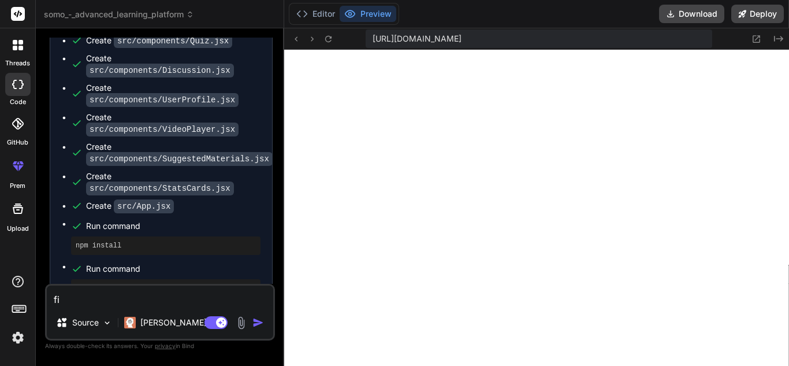
type textarea "f"
type textarea "x"
type textarea "h"
type textarea "x"
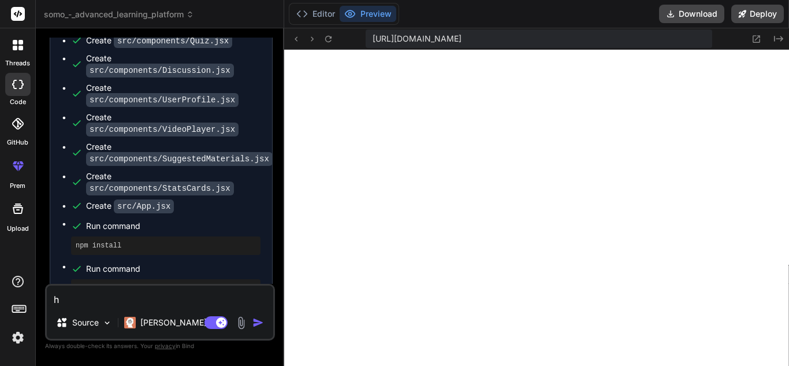
type textarea "ha"
type textarea "x"
type textarea "han"
type textarea "x"
type textarea "hand"
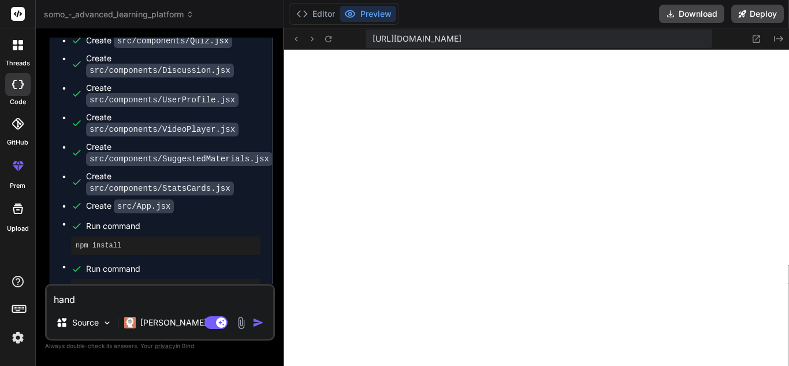
type textarea "x"
type textarea "handl"
type textarea "x"
type textarea "handle"
type textarea "x"
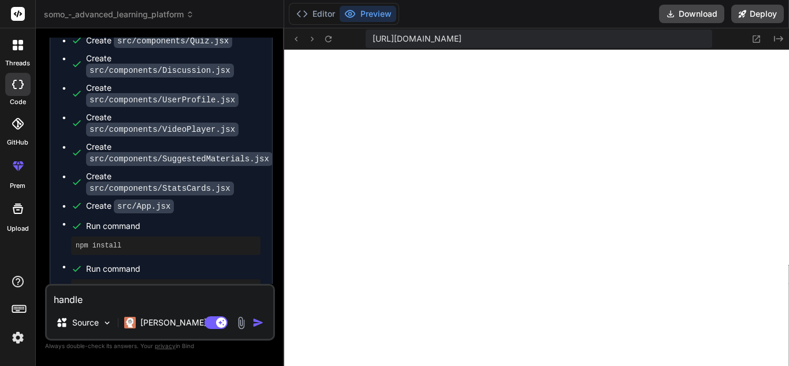
type textarea "handle"
type textarea "x"
type textarea "handle e"
type textarea "x"
type textarea "handle ex"
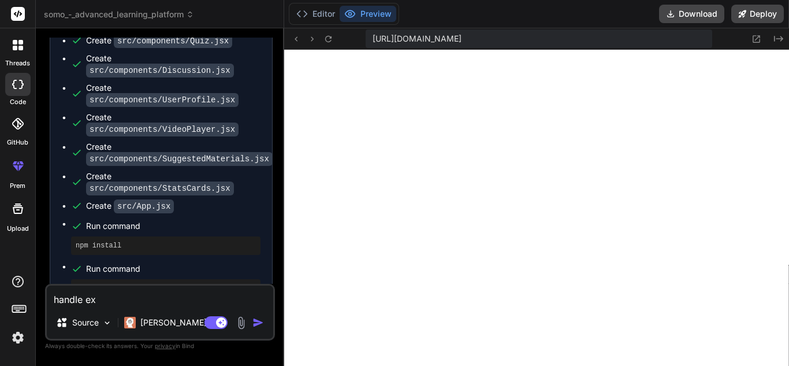
type textarea "x"
type textarea "handle exc"
type textarea "x"
type textarea "handle exce"
type textarea "x"
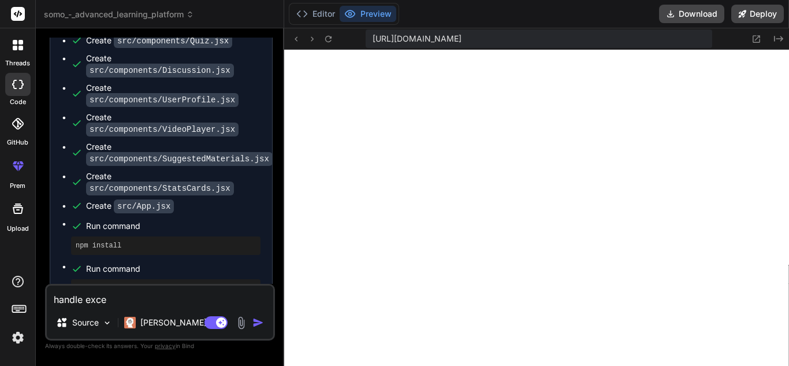
type textarea "handle excep"
type textarea "x"
type textarea "handle except"
type textarea "x"
type textarea "handle excepti"
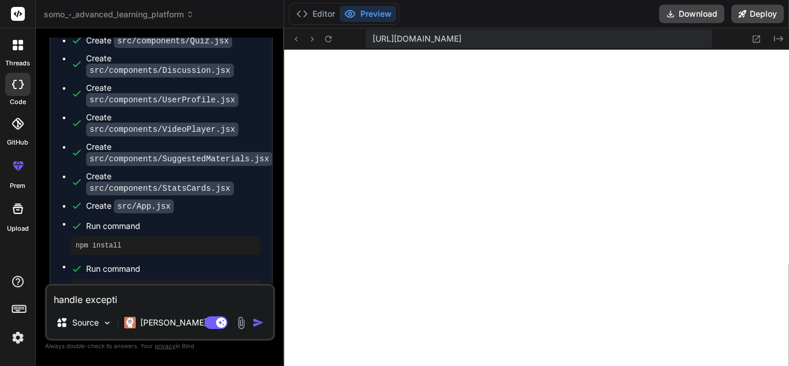
type textarea "x"
type textarea "handle exceptio"
type textarea "x"
type textarea "handle exception"
type textarea "x"
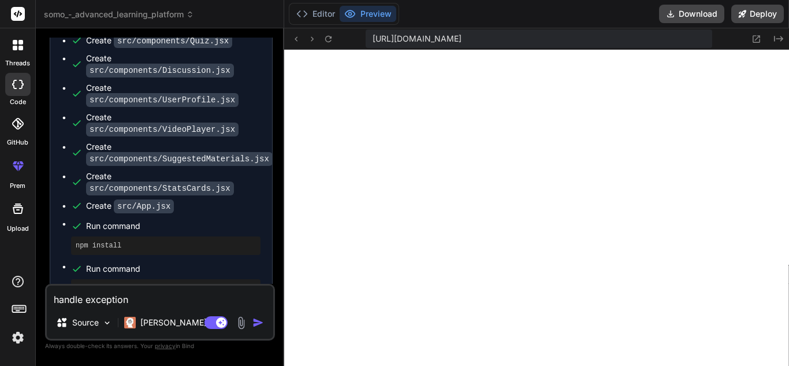
type textarea "handle exceptions"
type textarea "x"
type textarea "handle exceptions"
type textarea "x"
type textarea "handle exceptions t"
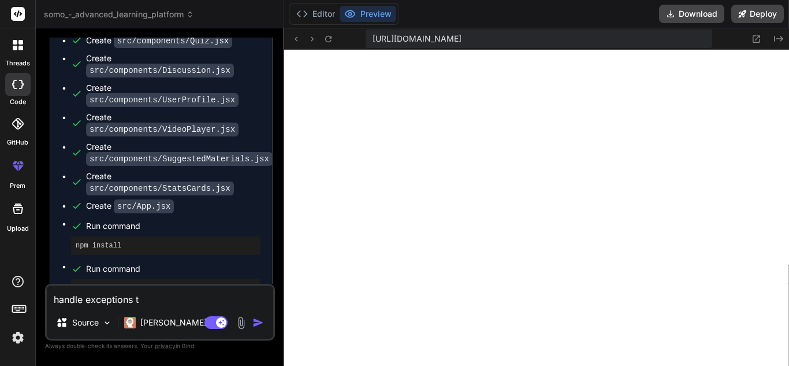
type textarea "x"
type textarea "handle exceptions to"
type textarea "x"
type textarea "handle exceptions to"
type textarea "x"
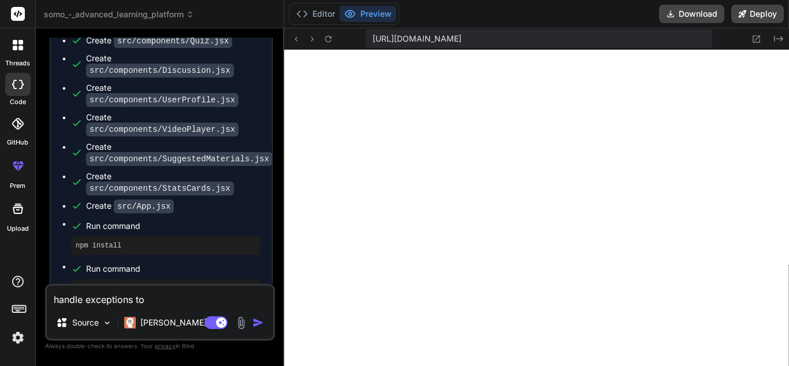
type textarea "handle exceptions to a"
type textarea "x"
type textarea "handle exceptions to al"
type textarea "x"
type textarea "handle exceptions to all"
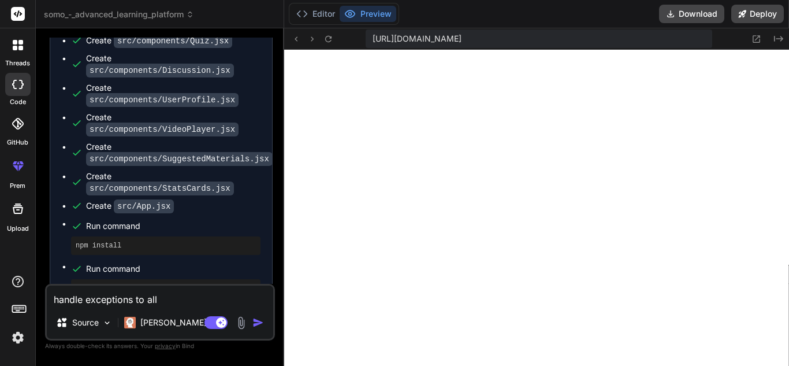
type textarea "x"
type textarea "handle exceptions to alll"
type textarea "x"
type textarea "handle exceptions to alllo"
type textarea "x"
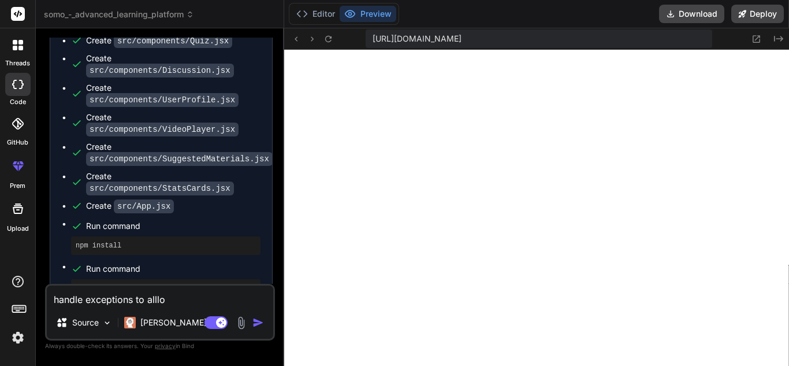
type textarea "handle exceptions to alllow"
type textarea "x"
type textarea "handle exceptions to alllow"
type textarea "x"
type textarea "handle exceptions to alllow y"
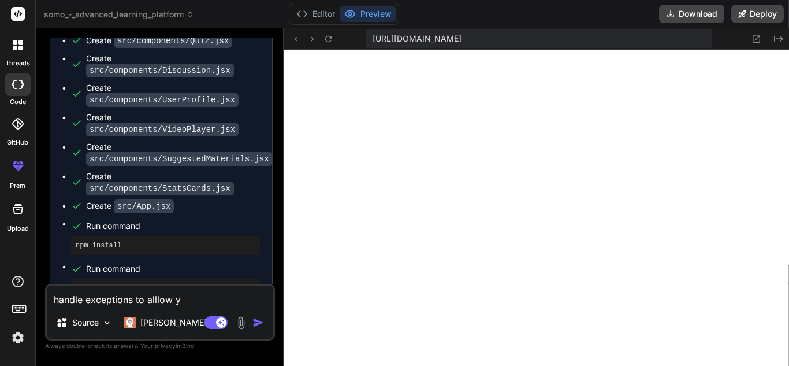
type textarea "x"
type textarea "handle exceptions to alllow yo"
type textarea "x"
type textarea "handle exceptions to alllow you"
type textarea "x"
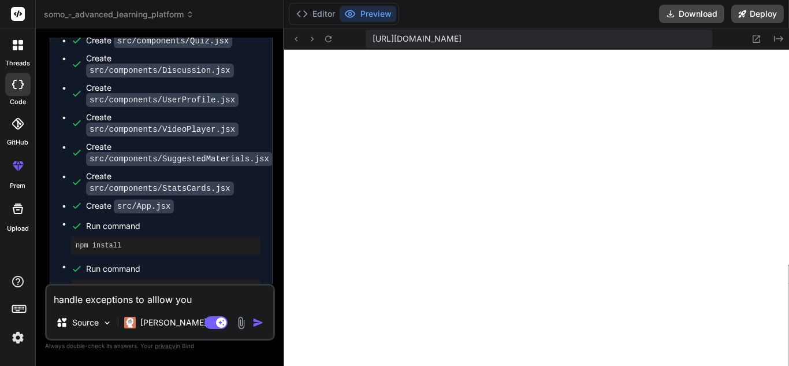
type textarea "handle exceptions to alllow yout"
type textarea "x"
type textarea "handle exceptions to alllow youtu"
type textarea "x"
type textarea "handle exceptions to alllow youtub"
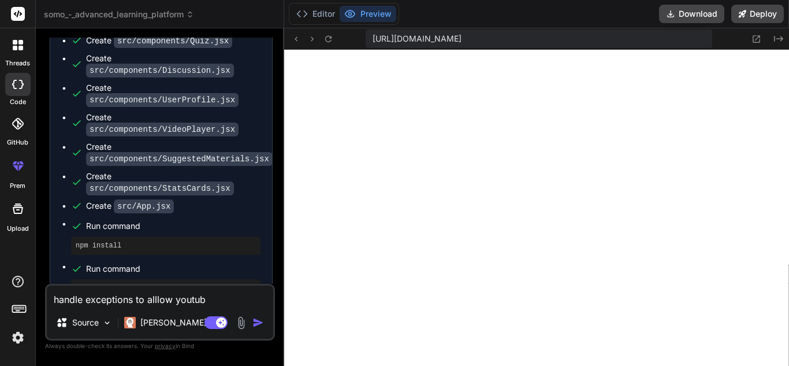
type textarea "x"
type textarea "handle exceptions to alllow youtube"
type textarea "x"
type textarea "handle exceptions to alllow youtube"
type textarea "x"
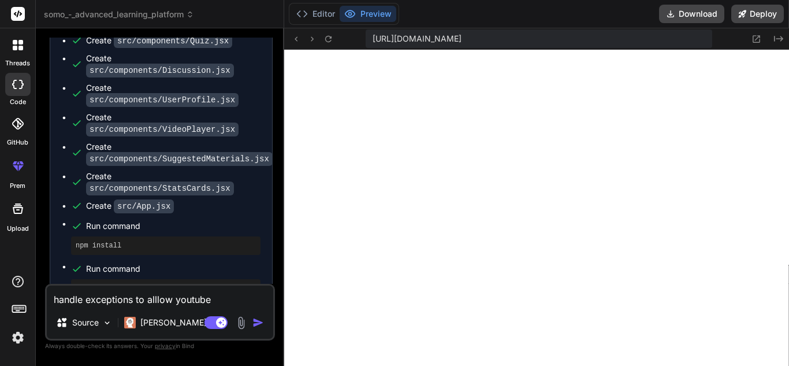
type textarea "handle exceptions to alllow youtube v"
type textarea "x"
type textarea "handle exceptions to alllow youtube vi"
type textarea "x"
type textarea "handle exceptions to alllow youtube vid"
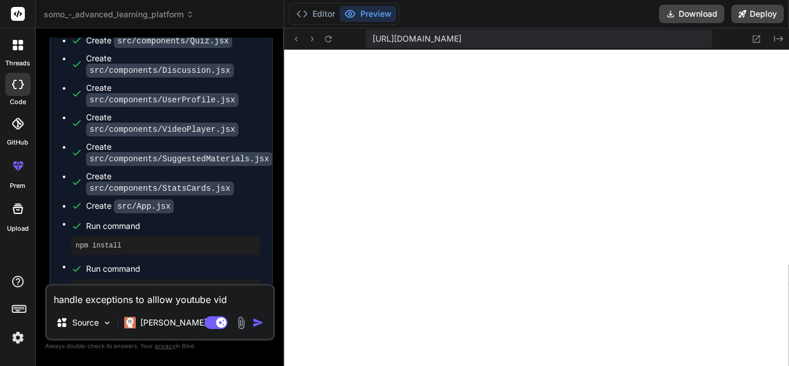
type textarea "x"
type textarea "handle exceptions to alllow youtube vide"
type textarea "x"
type textarea "handle exceptions to alllow youtube video"
type textarea "x"
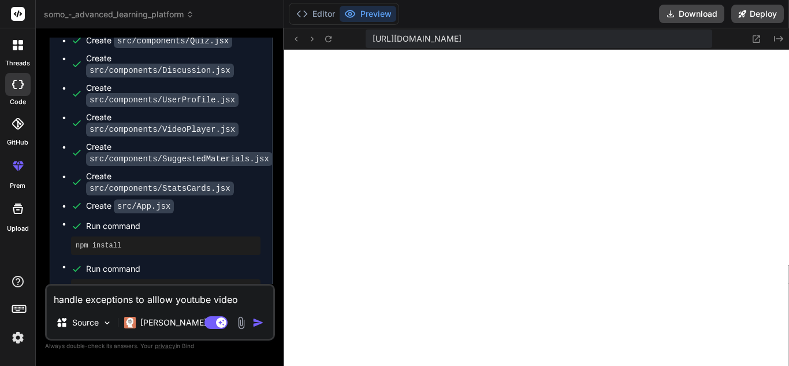
type textarea "handle exceptions to alllow youtube video"
type textarea "x"
type textarea "handle exceptions to alllow youtube video t"
type textarea "x"
type textarea "handle exceptions to alllow youtube video to"
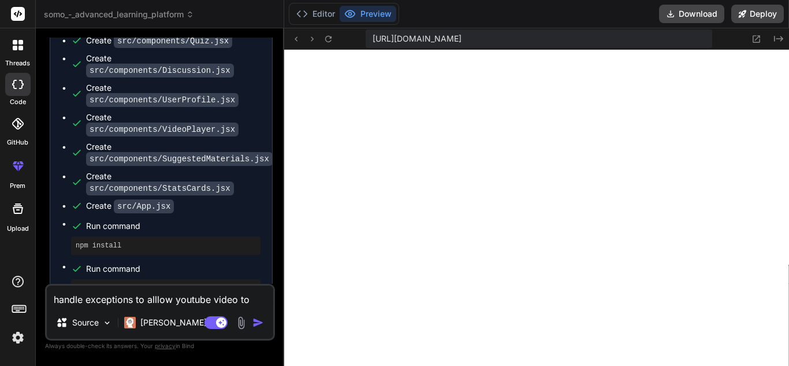
type textarea "x"
type textarea "handle exceptions to alllow youtube video to"
type textarea "x"
type textarea "handle exceptions to alllow youtube video to p"
type textarea "x"
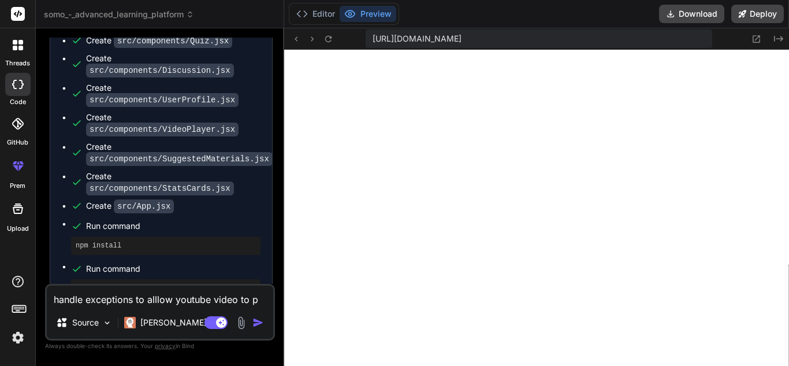
type textarea "handle exceptions to alllow youtube video to pl"
type textarea "x"
type textarea "handle exceptions to alllow youtube video to pla"
type textarea "x"
type textarea "handle exceptions to alllow youtube video to play"
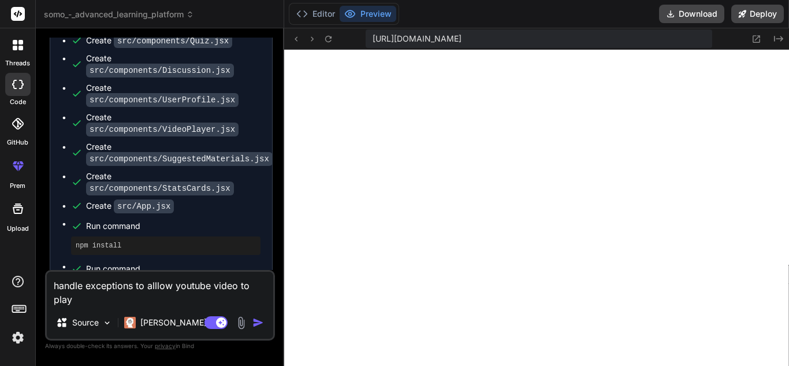
type textarea "x"
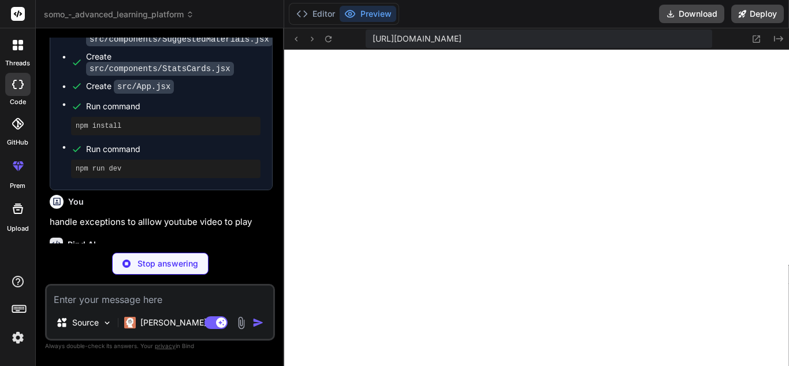
scroll to position [0, 0]
drag, startPoint x: 788, startPoint y: 230, endPoint x: 788, endPoint y: 217, distance: 13.3
drag, startPoint x: 788, startPoint y: 172, endPoint x: 788, endPoint y: 131, distance: 41.0
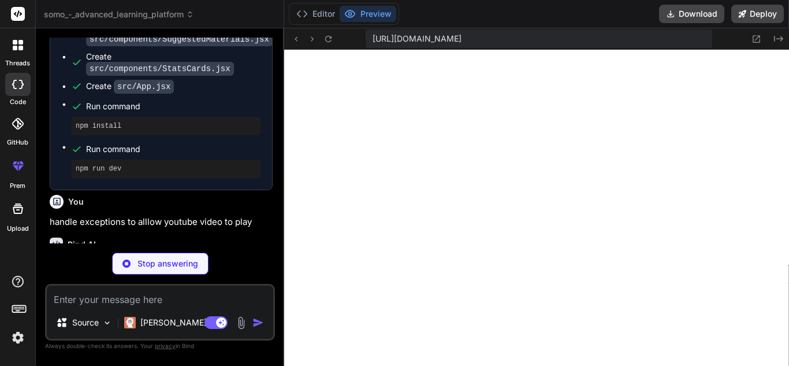
drag, startPoint x: 788, startPoint y: 274, endPoint x: 788, endPoint y: 217, distance: 56.6
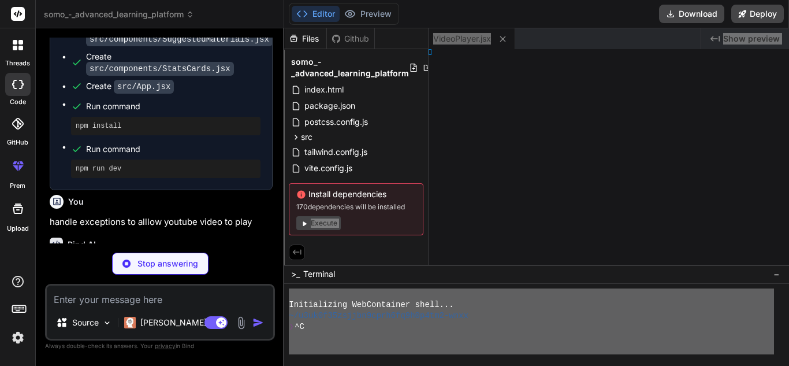
type textarea "x"
type textarea "rials;"
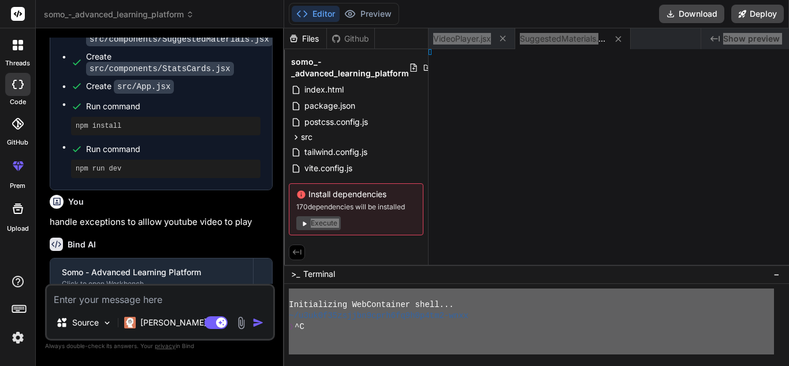
type textarea "x"
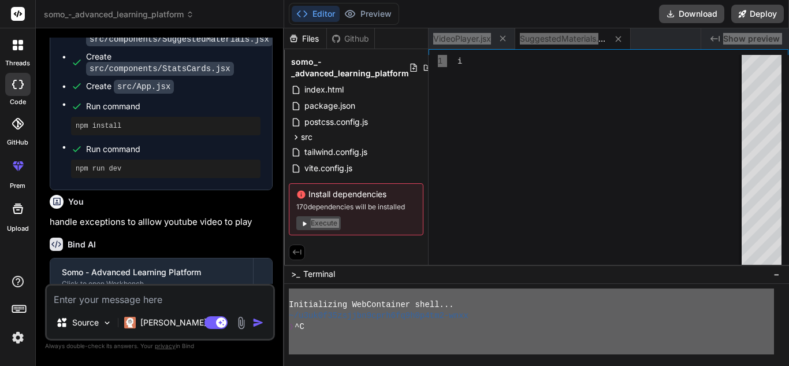
type textarea "</div> </div> ); }; export default SuggestedMaterials;"
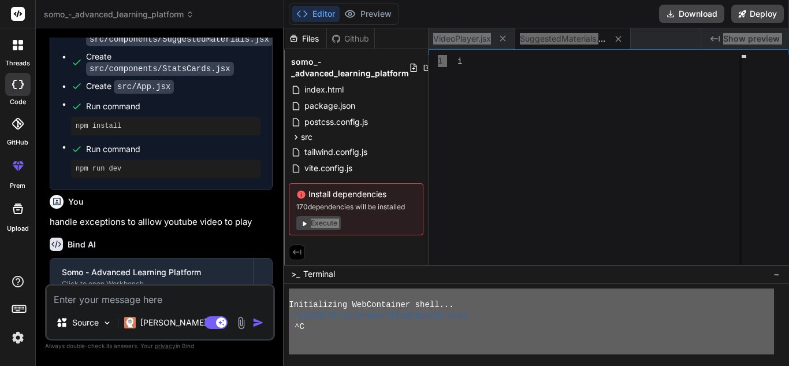
type textarea "x"
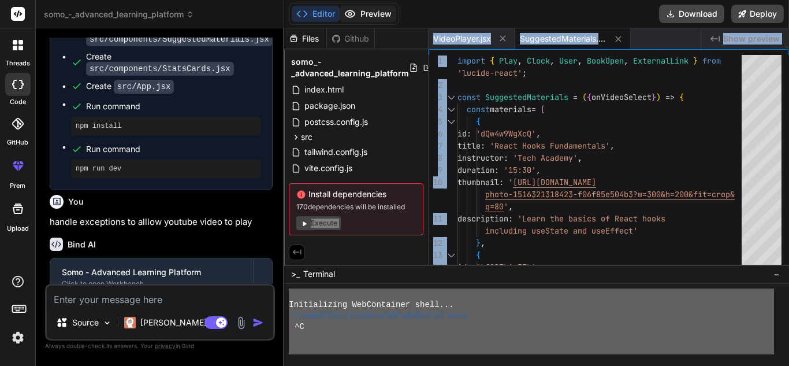
click at [364, 8] on button "Preview" at bounding box center [368, 14] width 57 height 16
